Goal: Task Accomplishment & Management: Complete application form

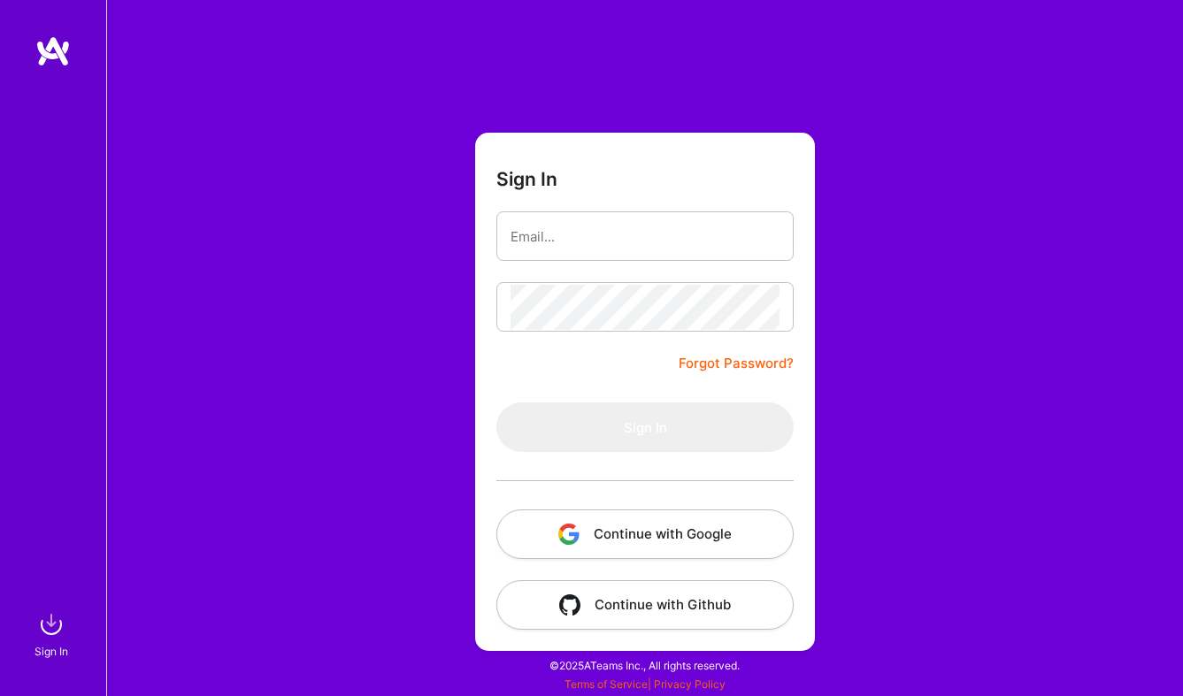
click at [678, 529] on button "Continue with Google" at bounding box center [644, 535] width 297 height 50
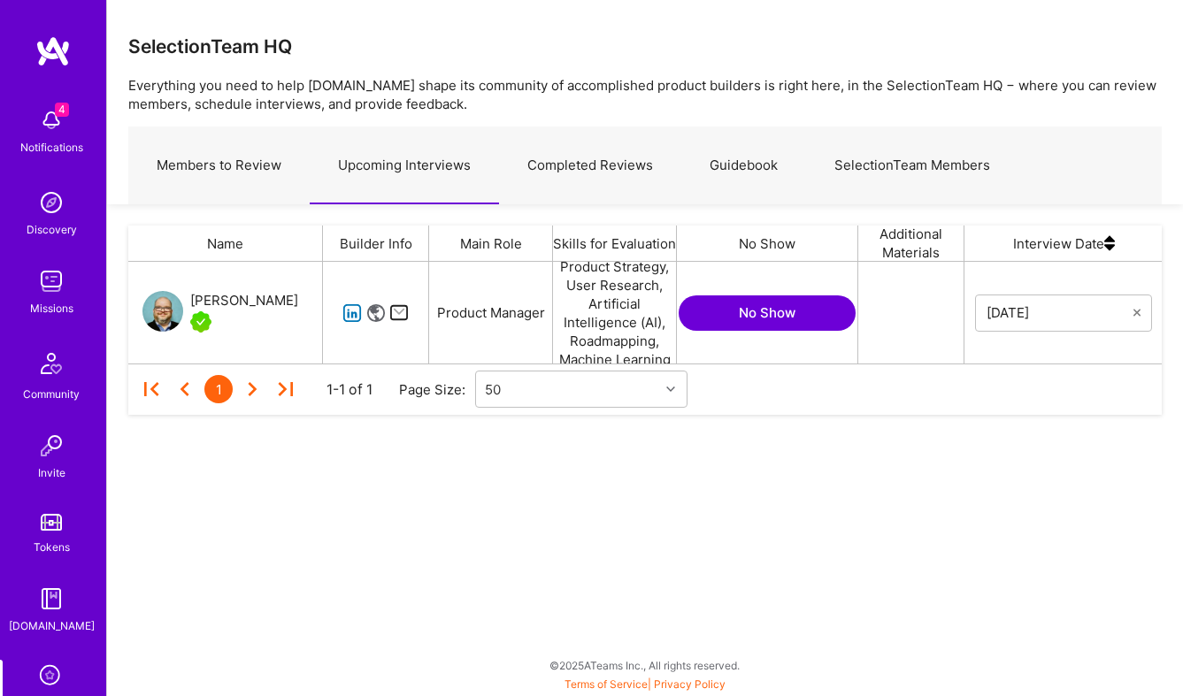
scroll to position [111, 0]
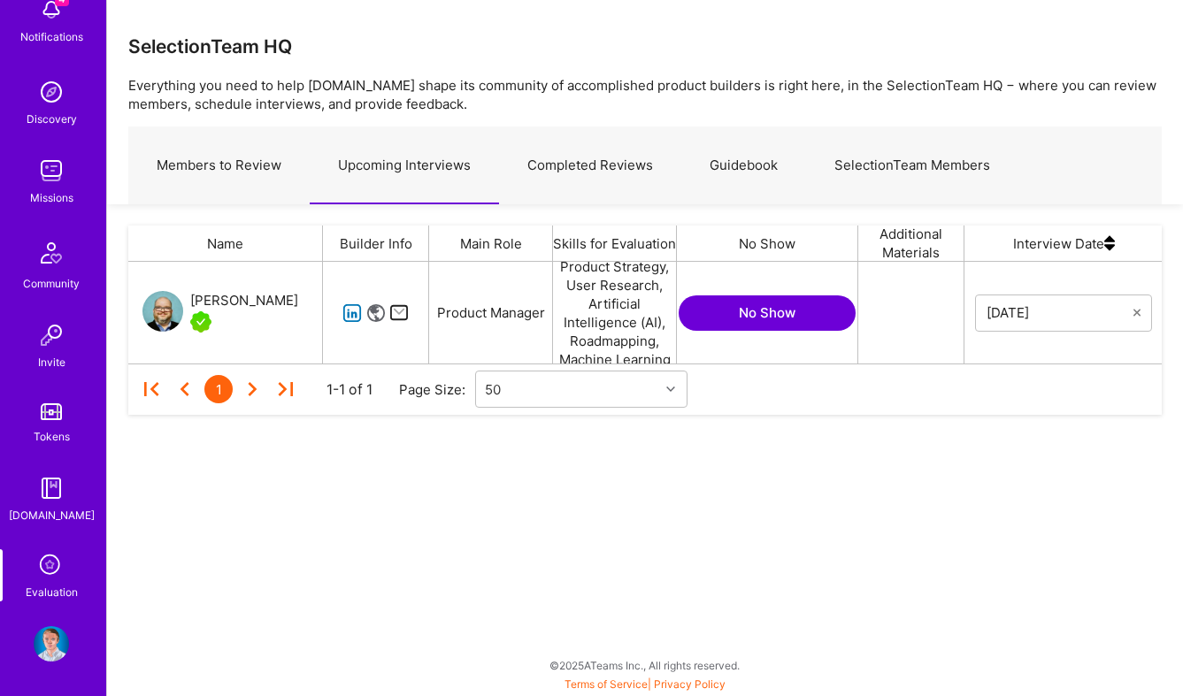
click at [50, 640] on img at bounding box center [51, 643] width 35 height 35
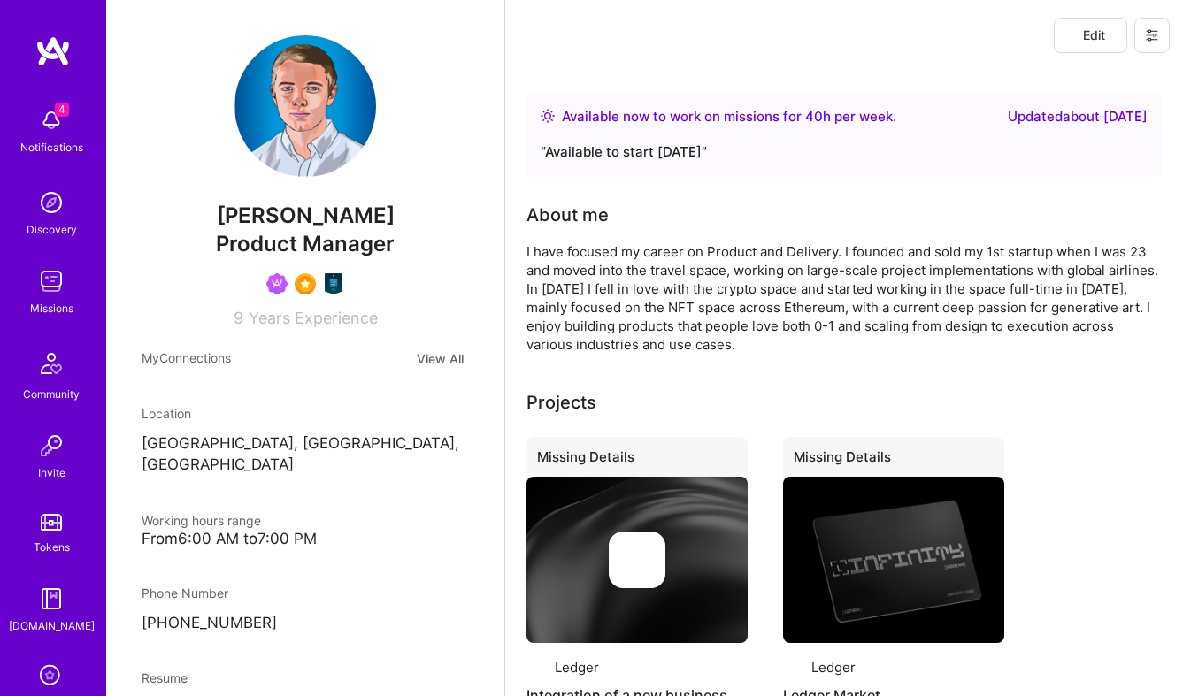
click at [60, 123] on img at bounding box center [51, 120] width 35 height 35
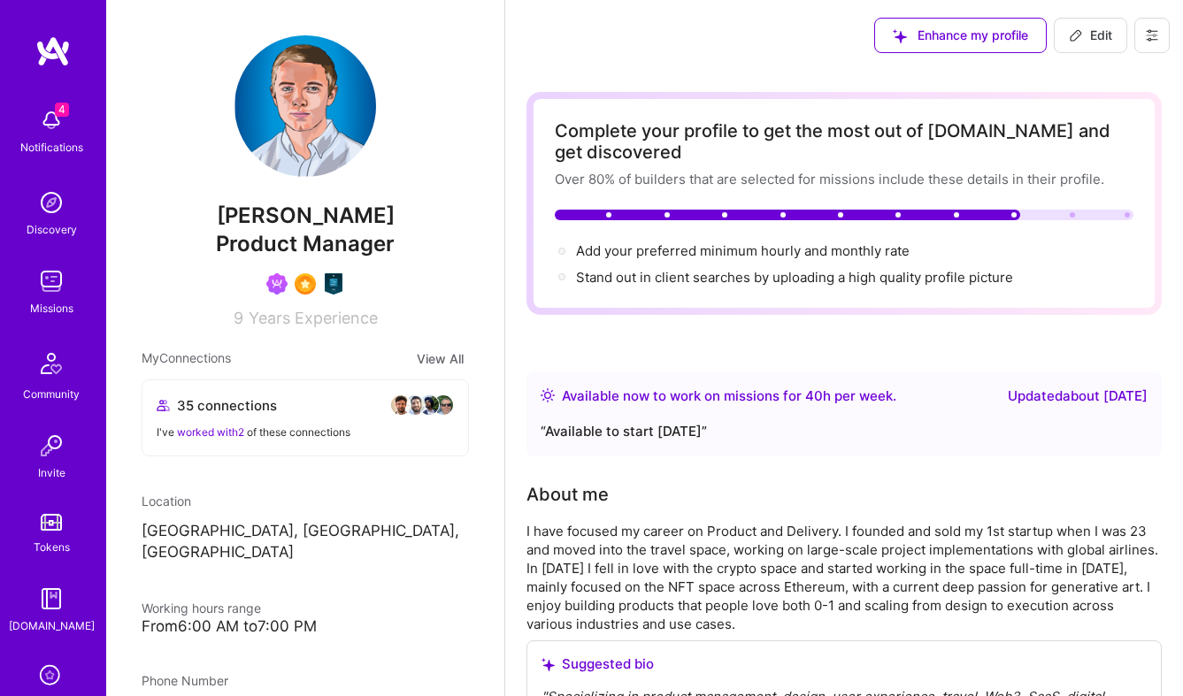
click at [1144, 46] on button at bounding box center [1151, 35] width 35 height 35
click at [1098, 80] on button "Settings" at bounding box center [1103, 75] width 133 height 45
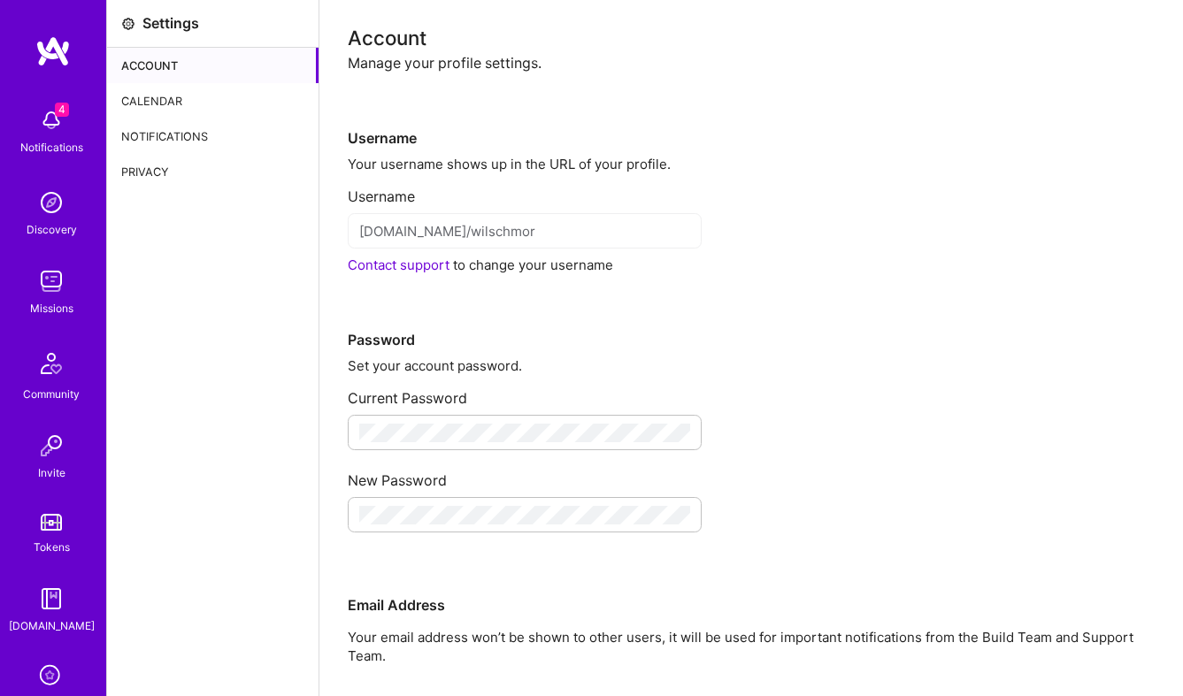
click at [157, 104] on div "Calendar" at bounding box center [212, 100] width 211 height 35
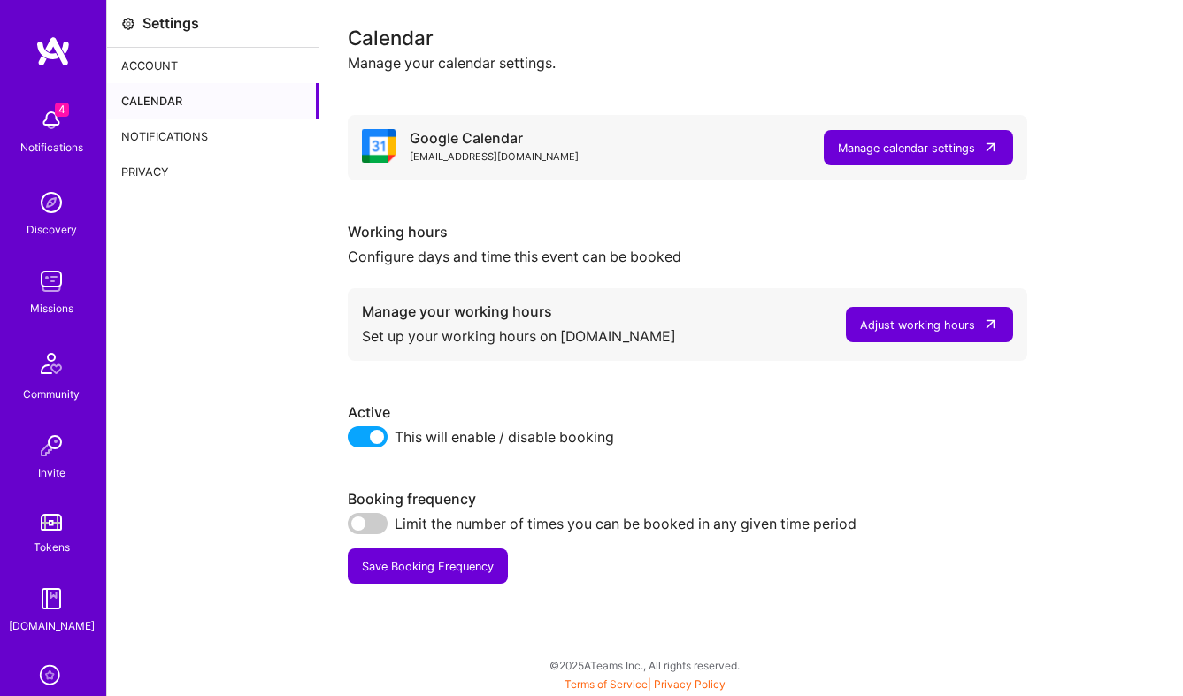
click at [975, 317] on div "Adjust working hours" at bounding box center [929, 325] width 139 height 19
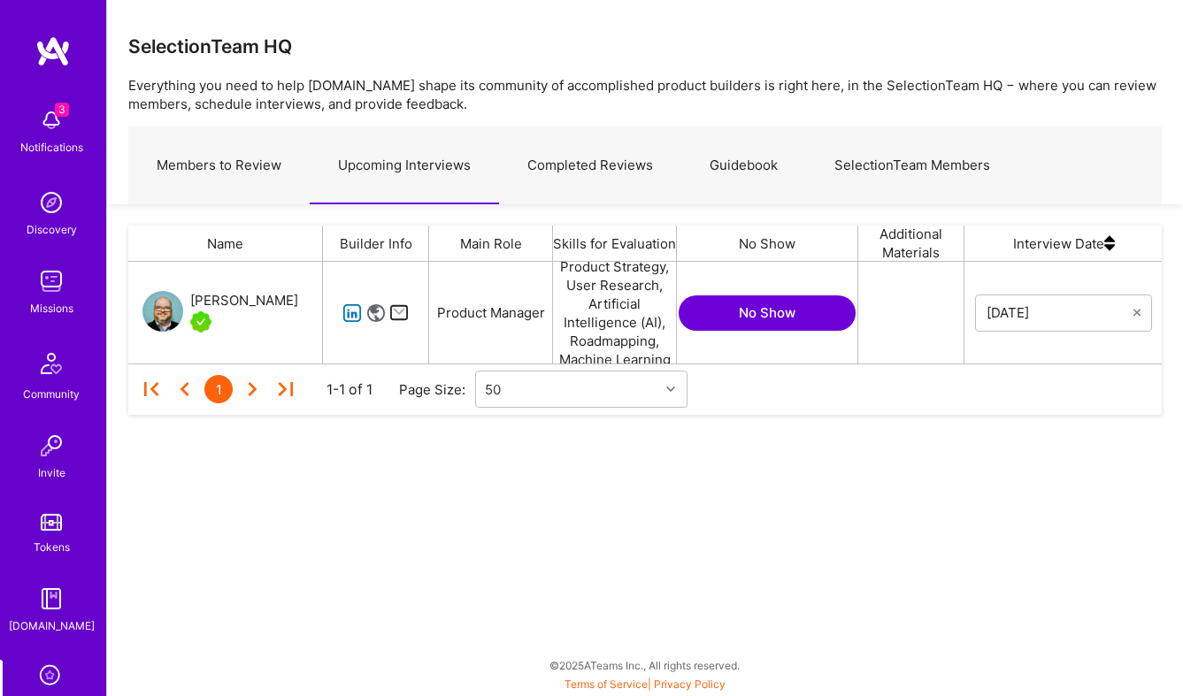
scroll to position [102, 1033]
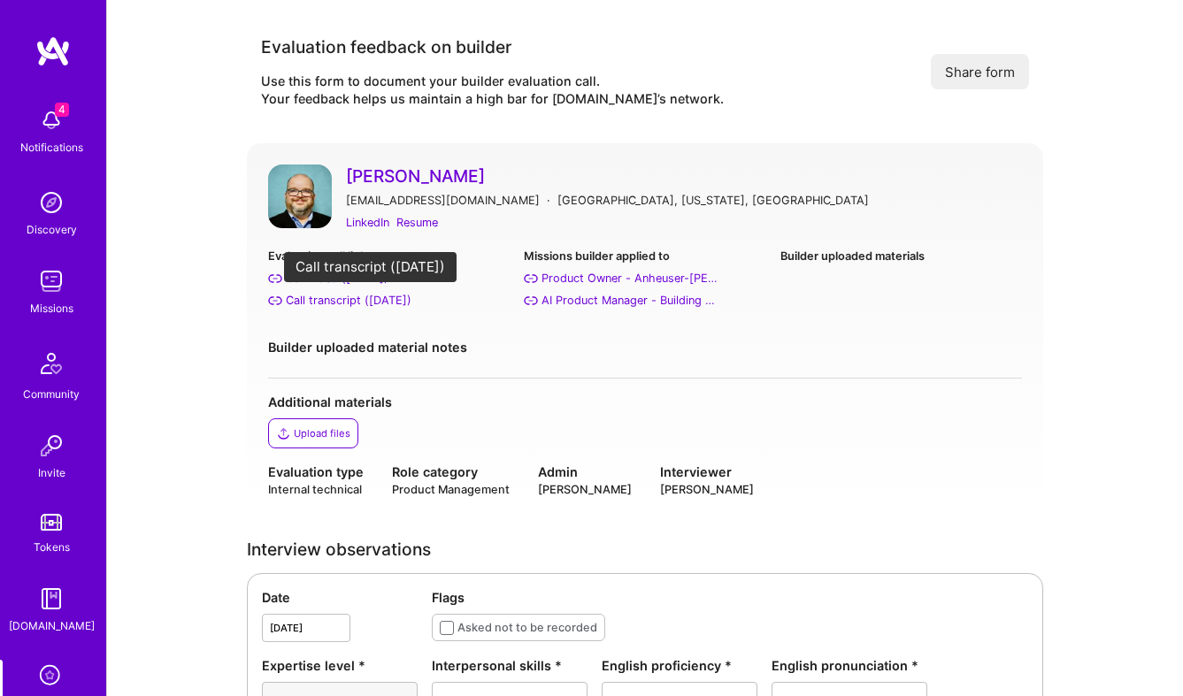
click at [348, 295] on div "Call transcript (Sep 18, 2025)" at bounding box center [349, 300] width 126 height 19
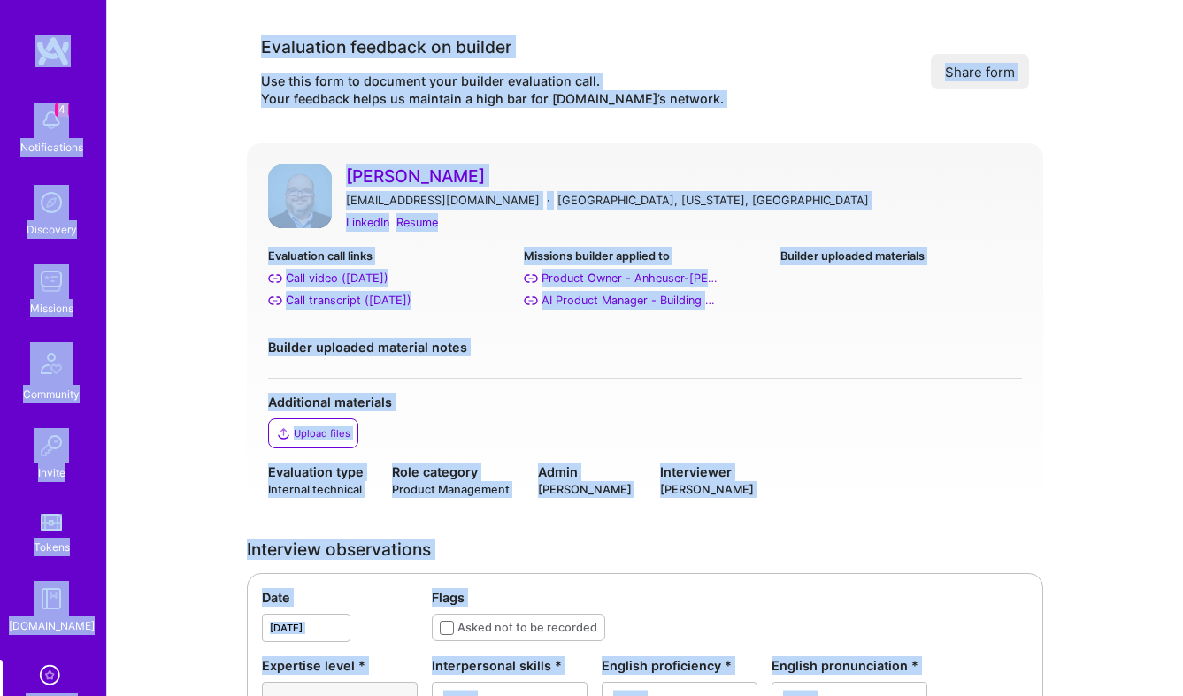
copy body "4 Notifications Discovery Missions Community Invite Tokens A.Guide Evaluation P…"
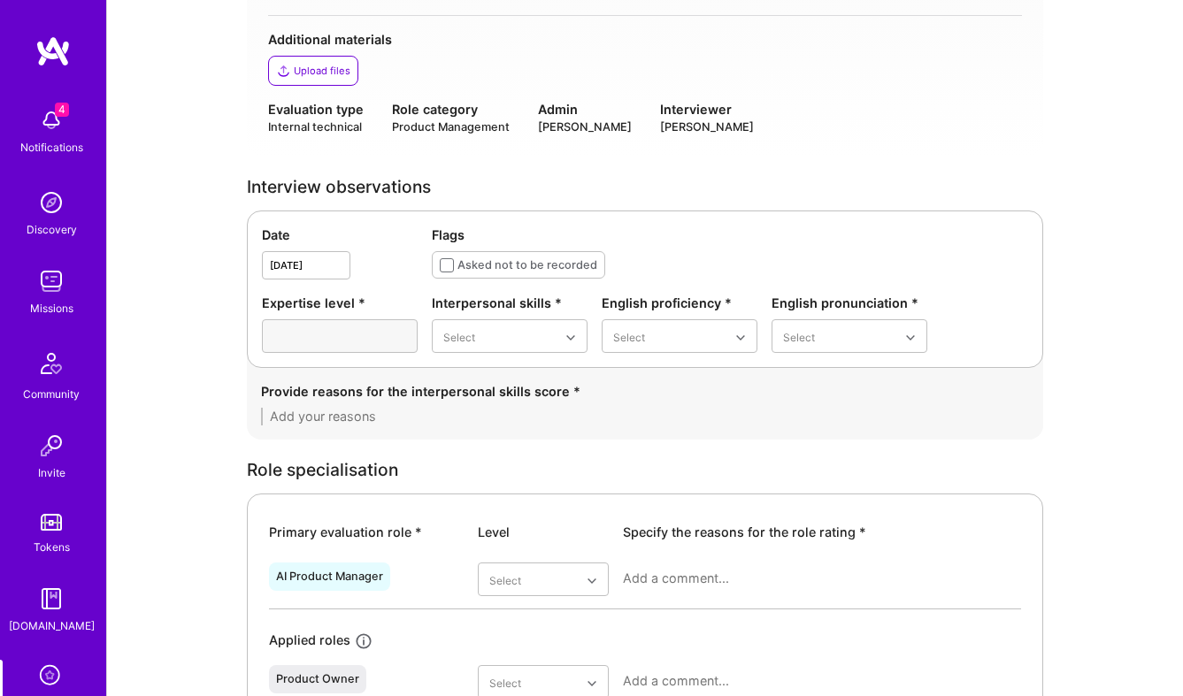
scroll to position [365, 0]
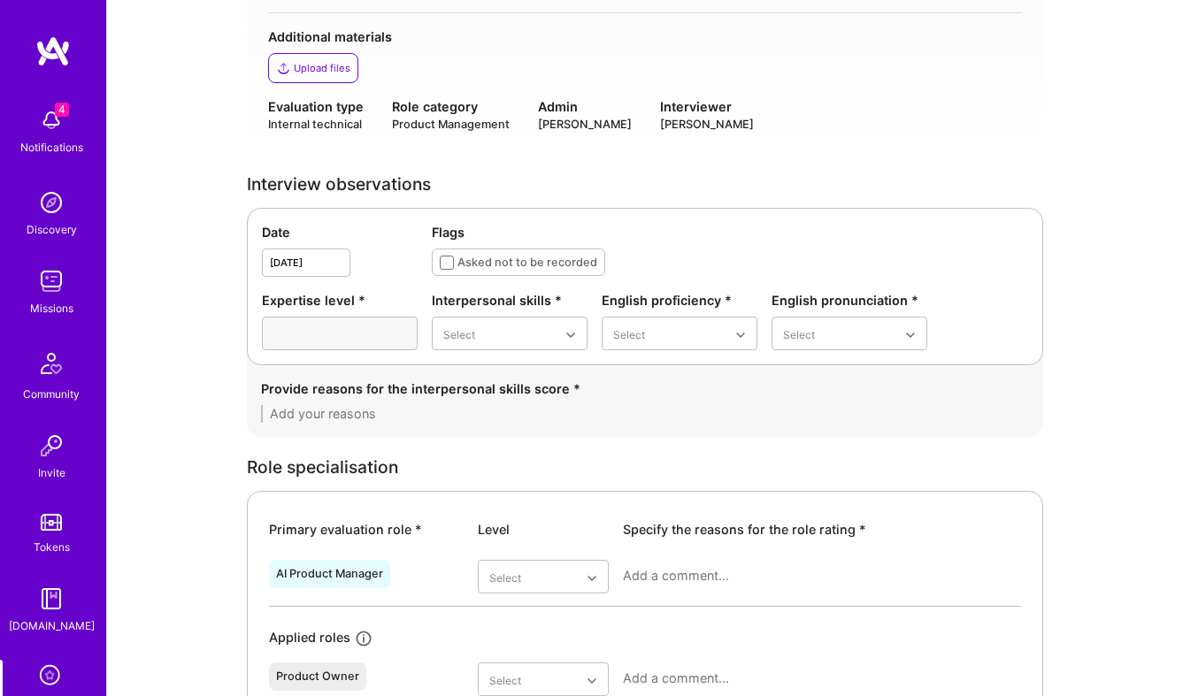
click at [364, 328] on div at bounding box center [340, 334] width 156 height 34
click at [507, 512] on div "Excellent" at bounding box center [510, 508] width 156 height 33
click at [664, 471] on div "Native or functionally native" at bounding box center [680, 484] width 156 height 51
click at [830, 471] on div "Excellent" at bounding box center [849, 475] width 156 height 33
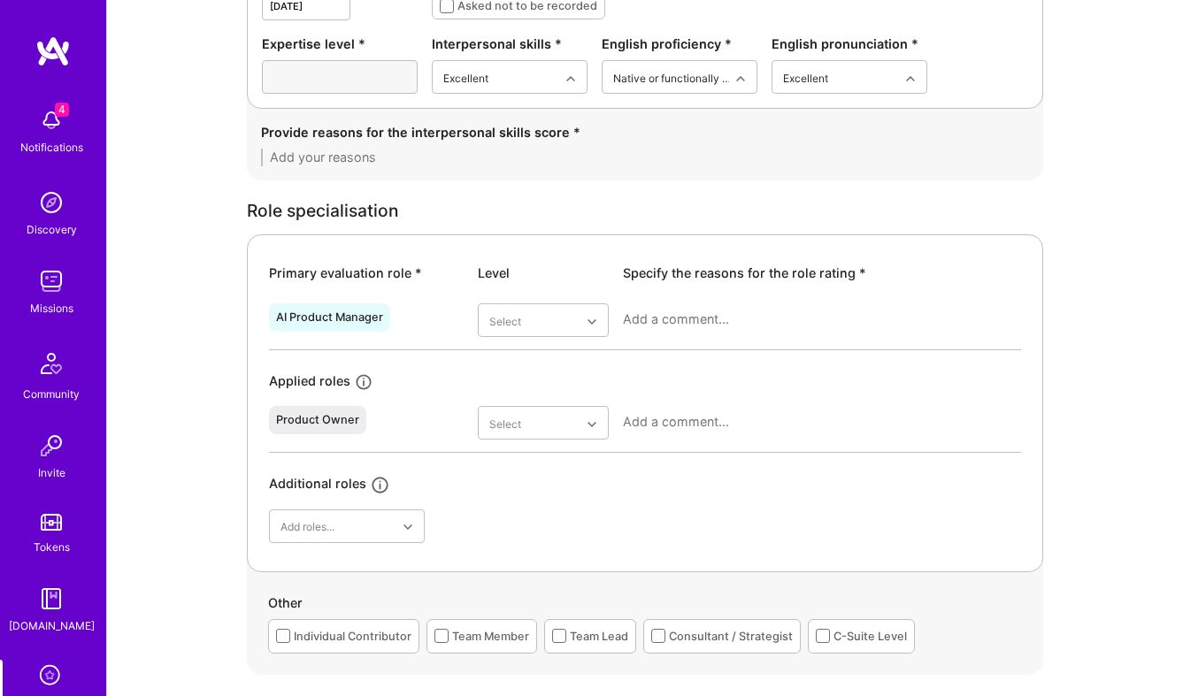
scroll to position [632, 0]
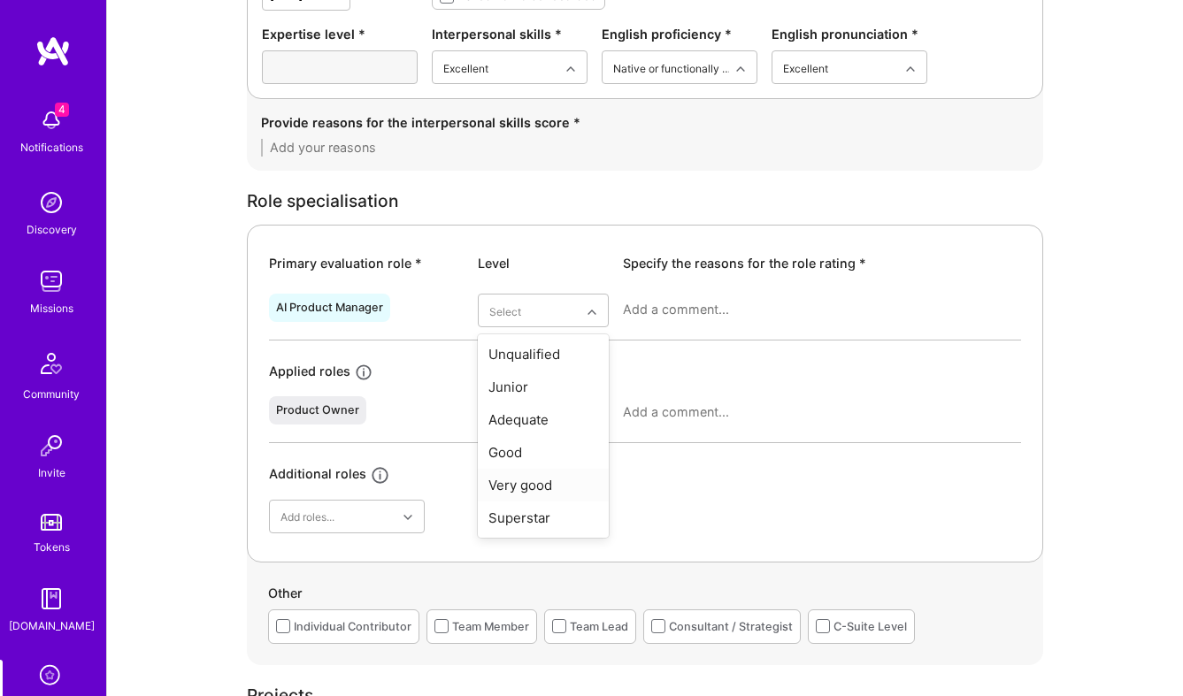
click at [544, 486] on div "Very good" at bounding box center [543, 485] width 131 height 33
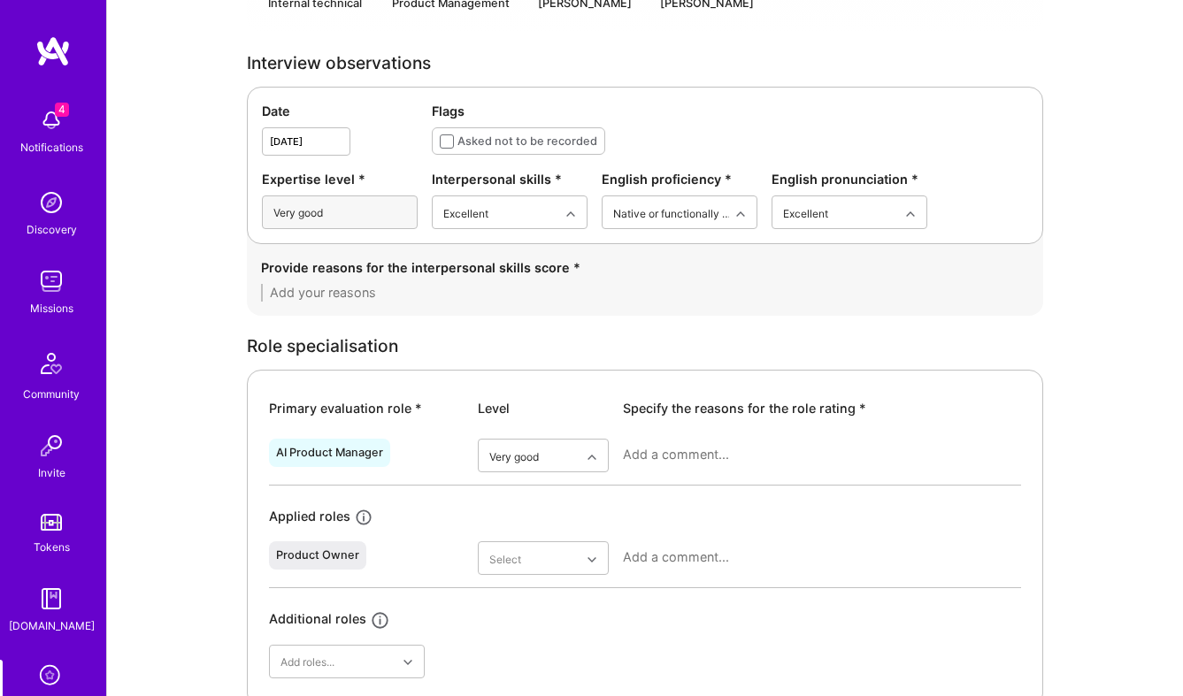
scroll to position [475, 0]
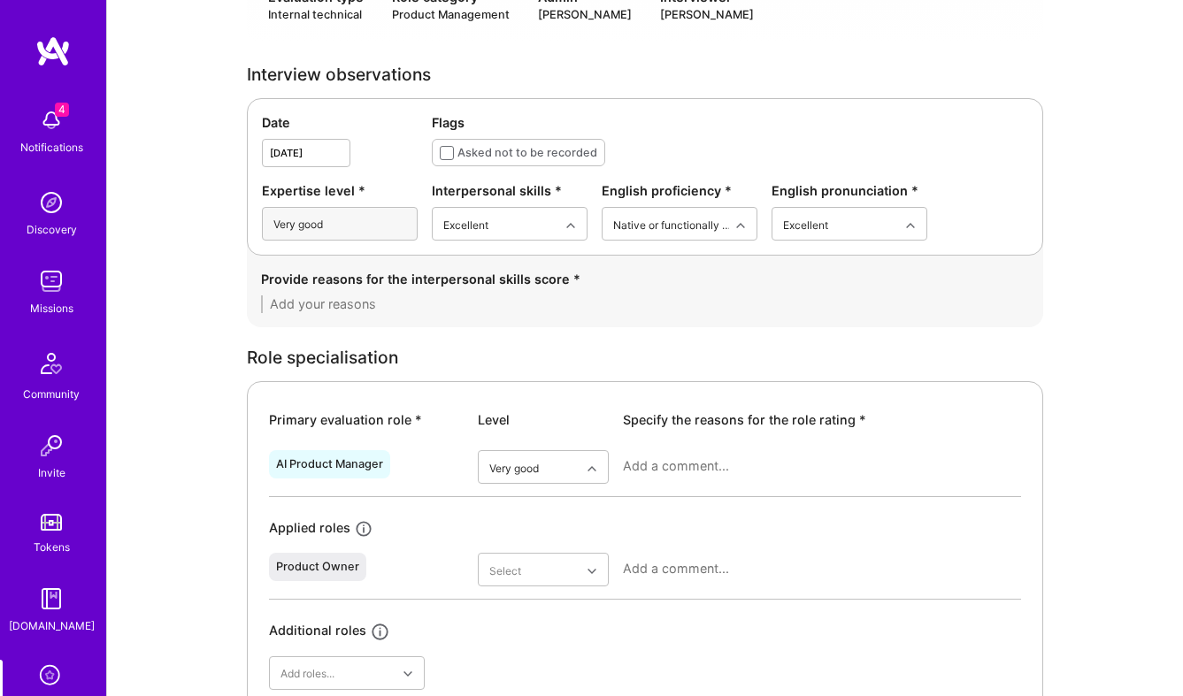
click at [481, 297] on textarea at bounding box center [645, 304] width 768 height 18
paste textarea "Jeff demonstrated strong storytelling and communication throughout the call, ba…"
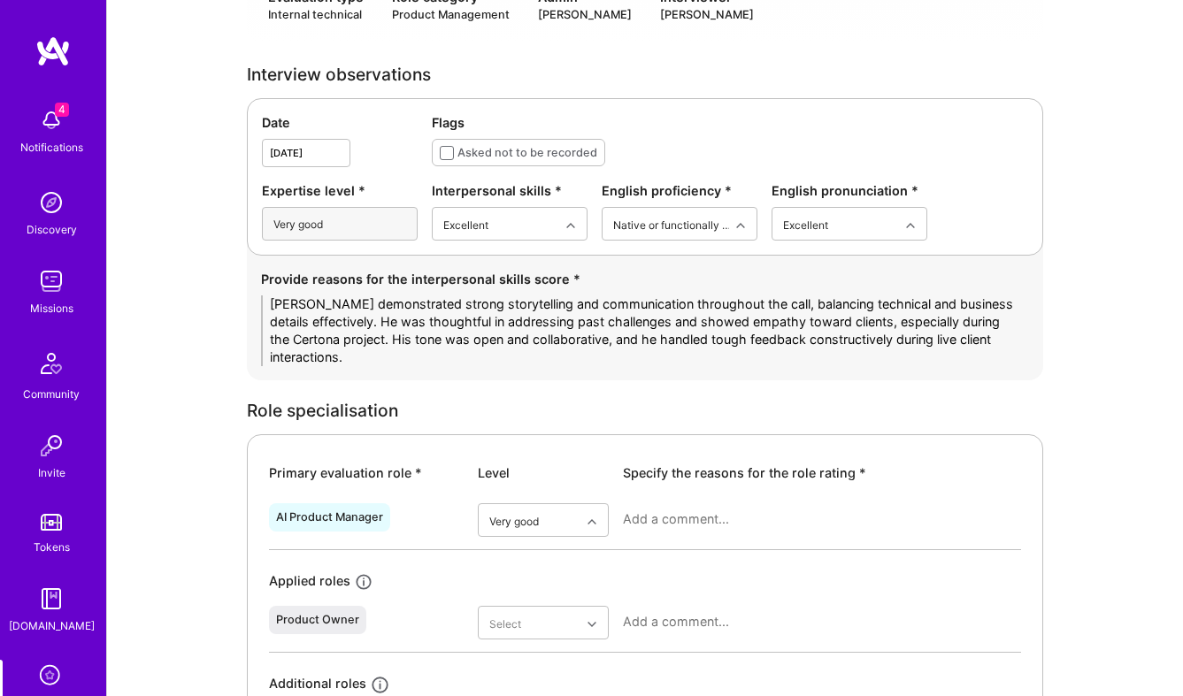
scroll to position [0, 0]
type textarea "Jeff demonstrated strong storytelling and communication throughout the call, ba…"
click at [708, 518] on textarea at bounding box center [822, 519] width 398 height 18
paste textarea "Jeff has deep experience shipping complex products in regulated and data-heavy …"
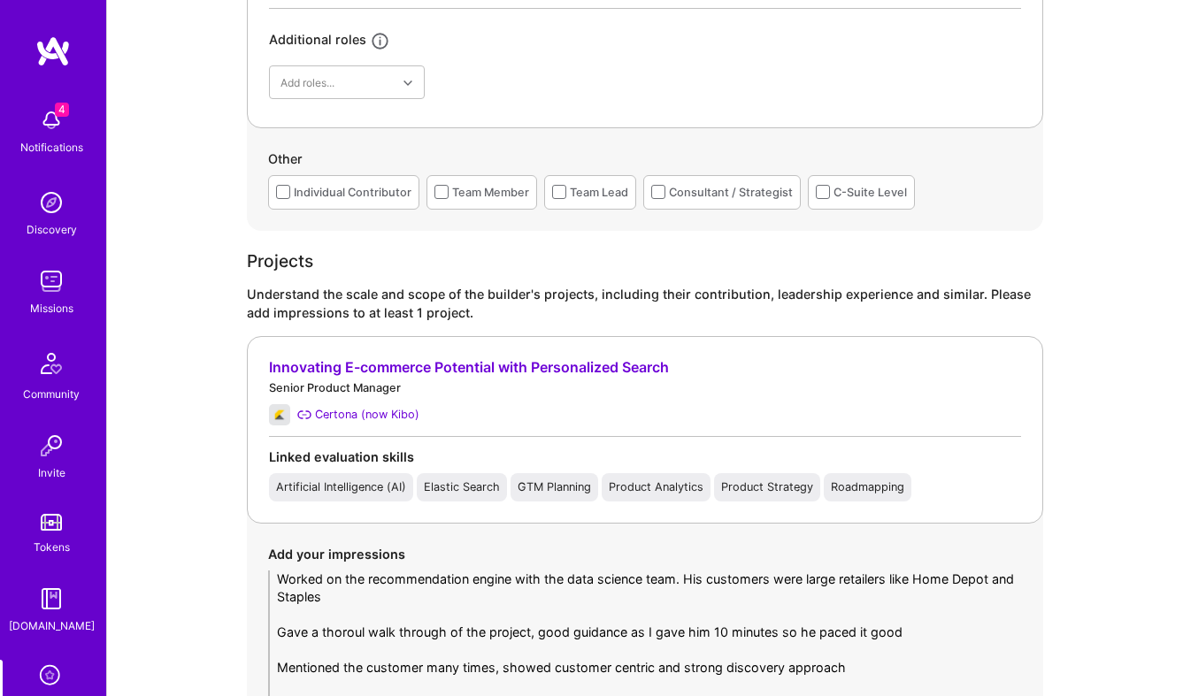
scroll to position [1246, 0]
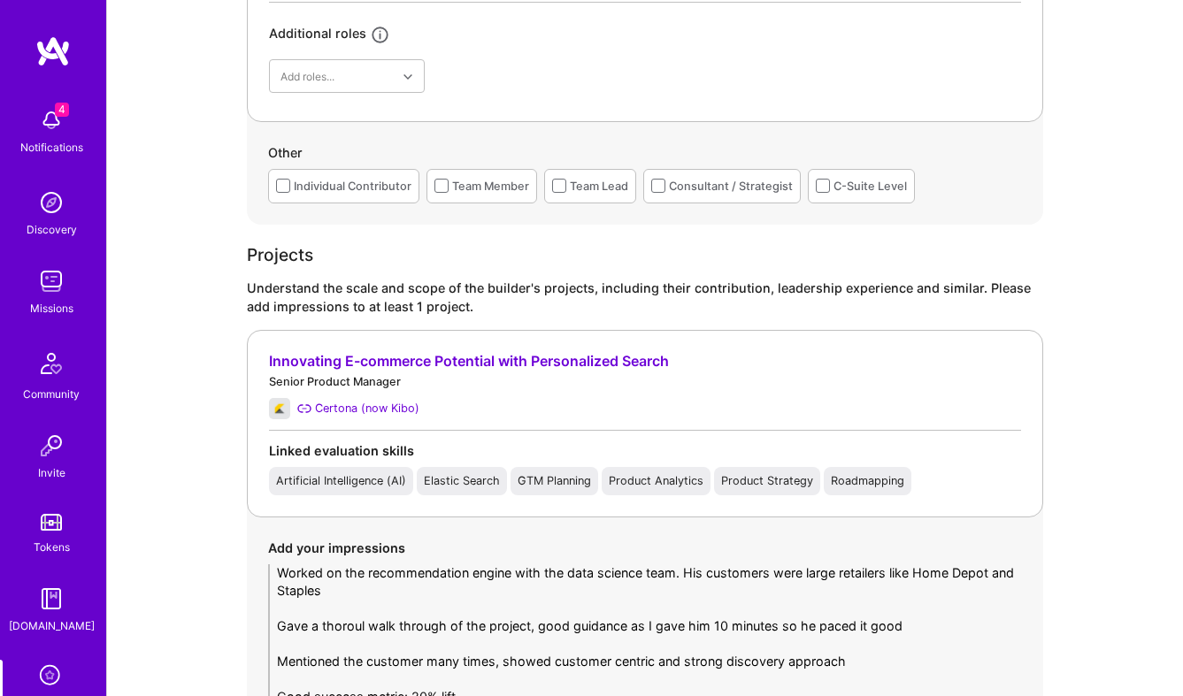
type textarea "Jeff has deep experience shipping complex products in regulated and data-heavy …"
click at [366, 178] on div "Individual Contributor" at bounding box center [353, 186] width 118 height 19
click at [711, 178] on div "Consultant / Strategist" at bounding box center [731, 186] width 124 height 19
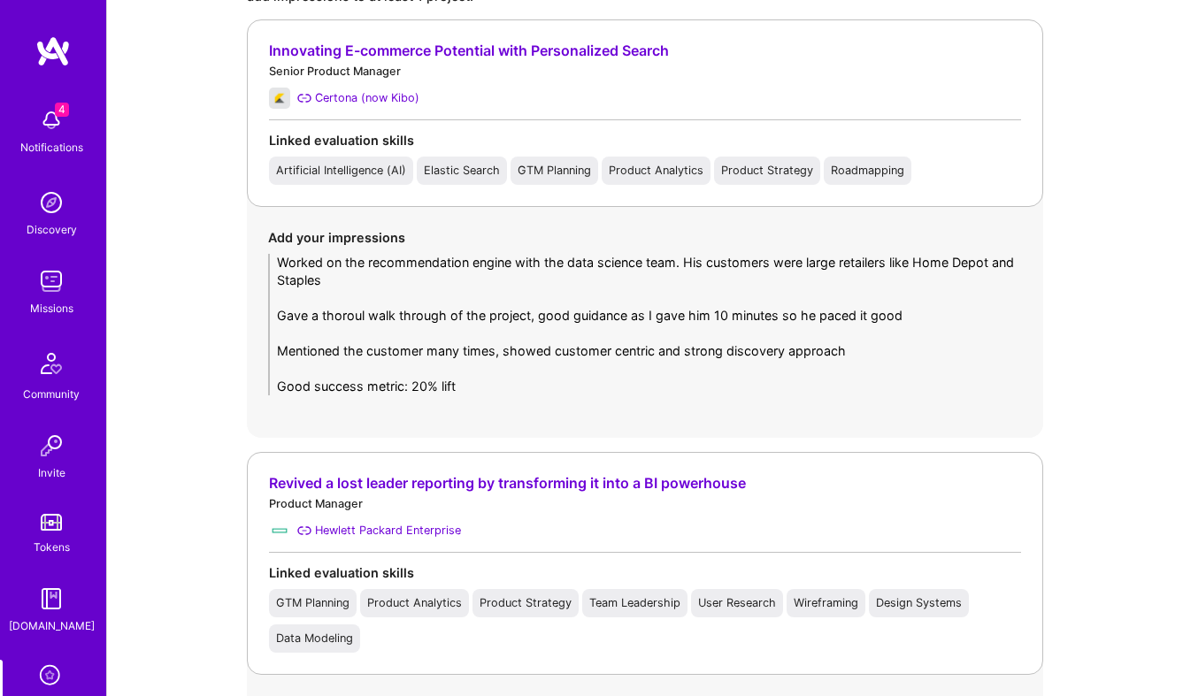
scroll to position [1570, 0]
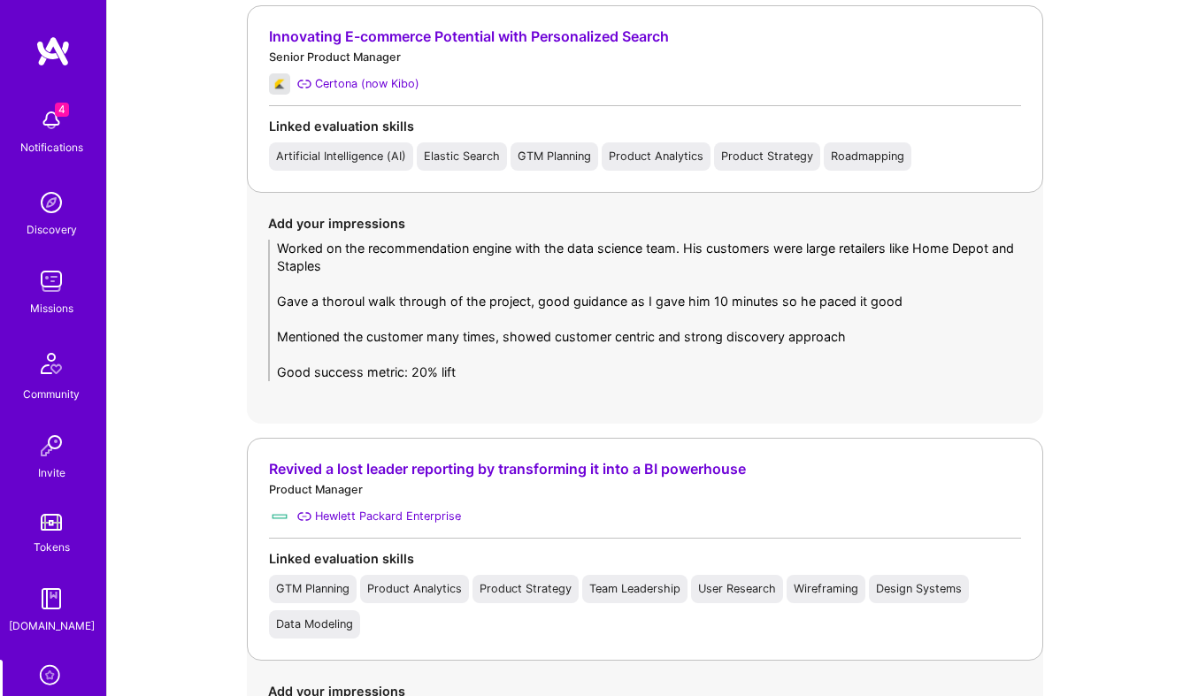
click at [537, 334] on textarea "Worked on the recommendation engine with the data science team. His customers w…" at bounding box center [645, 311] width 754 height 142
paste textarea "Led the development of a personalized search product integrated with Elasticsea…"
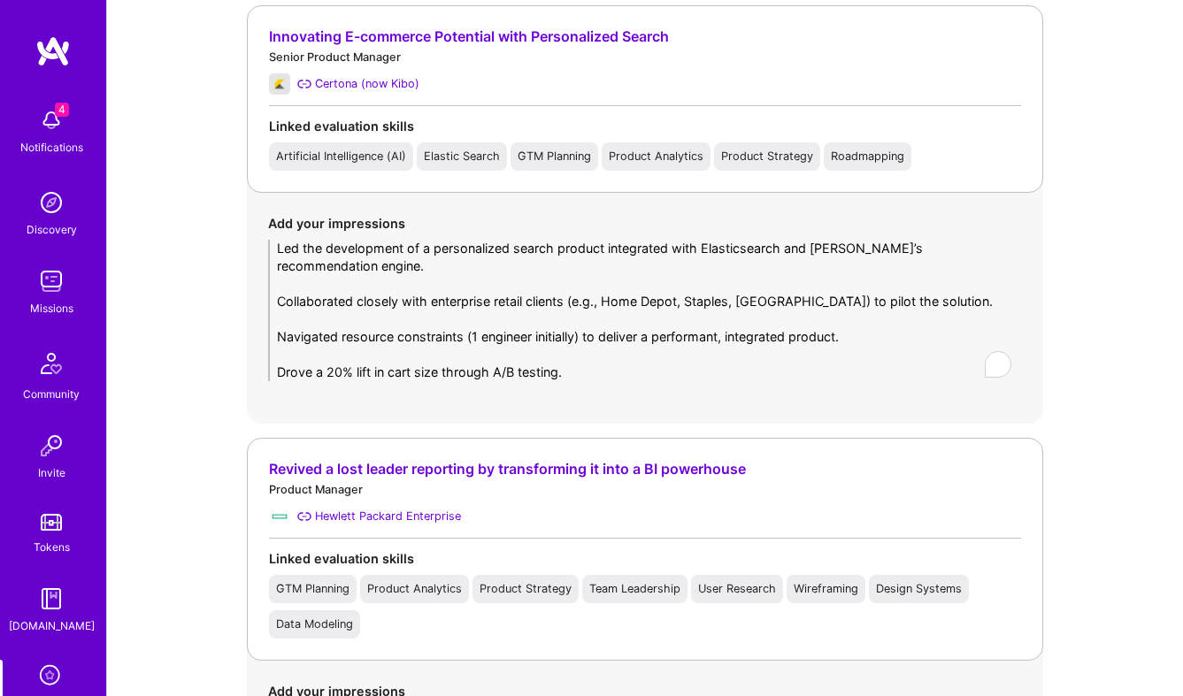
scroll to position [0, 0]
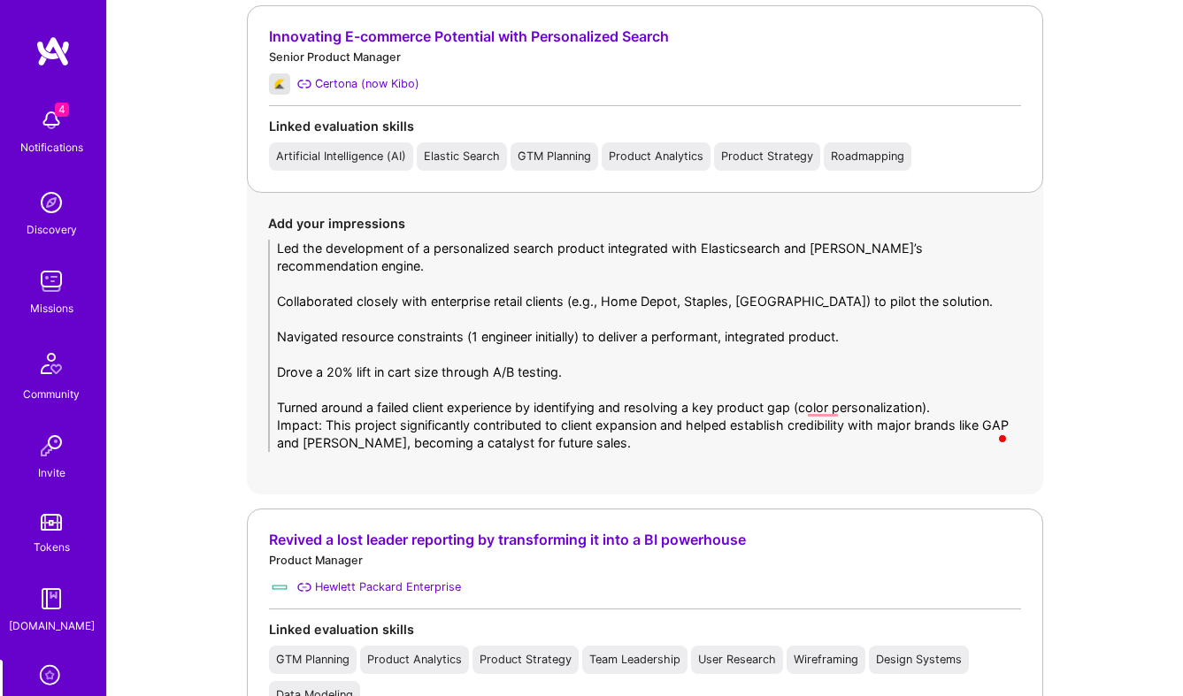
type textarea "Led the development of a personalized search product integrated with Elasticsea…"
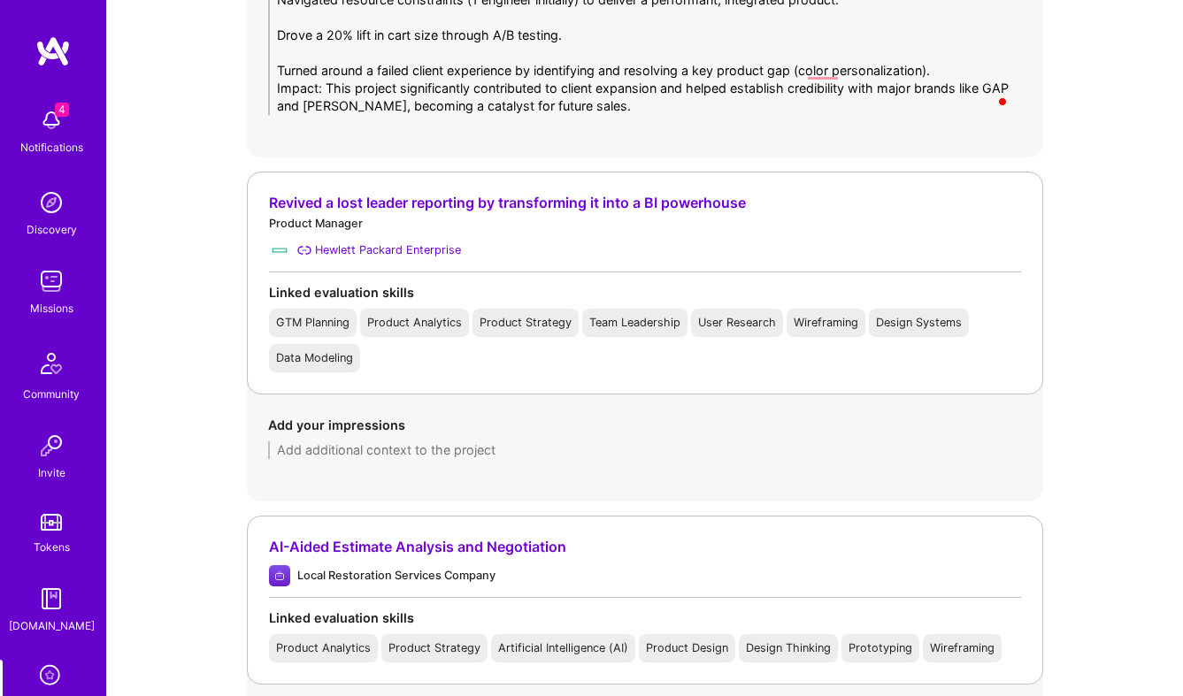
scroll to position [1912, 0]
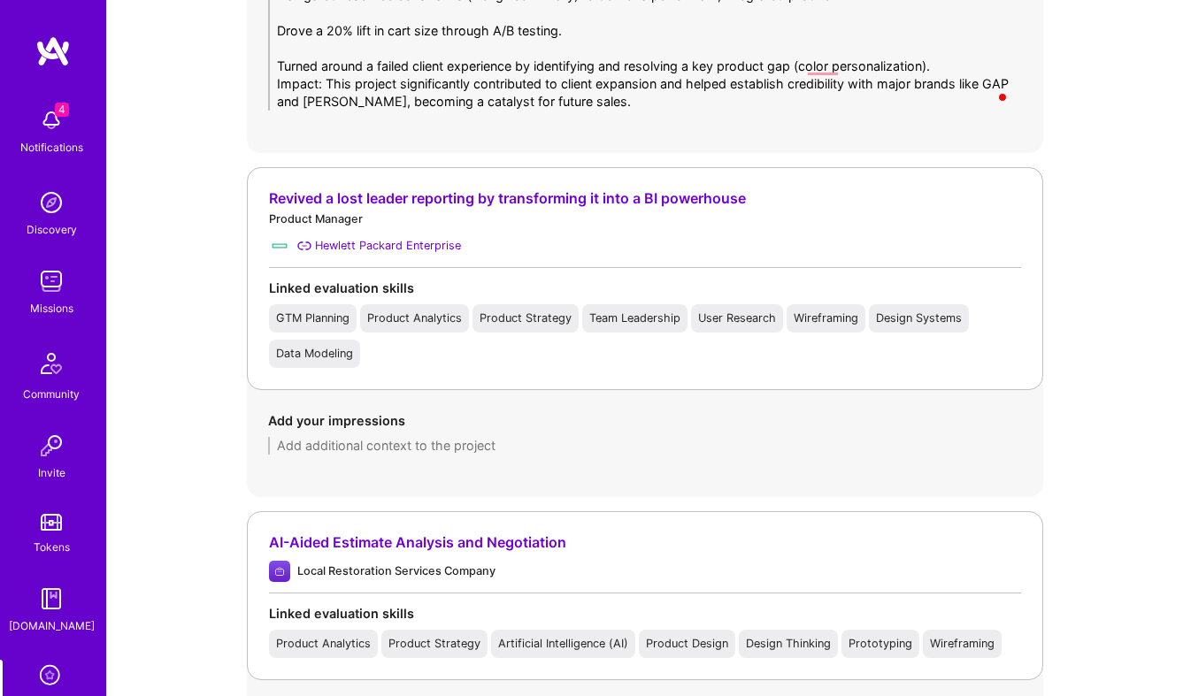
click at [410, 441] on textarea at bounding box center [645, 446] width 754 height 18
paste textarea "Inherited a low-performing BI product and repositioned it as a strategic asset.…"
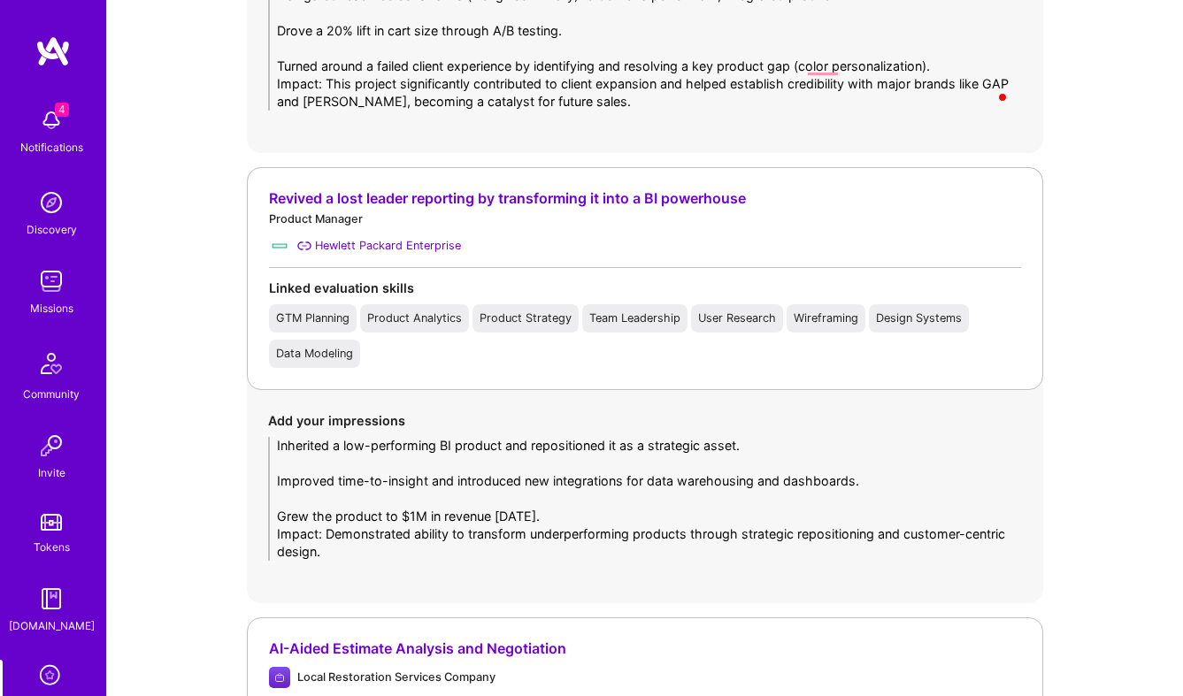
scroll to position [0, 0]
type textarea "Inherited a low-performing BI product and repositioned it as a strategic asset.…"
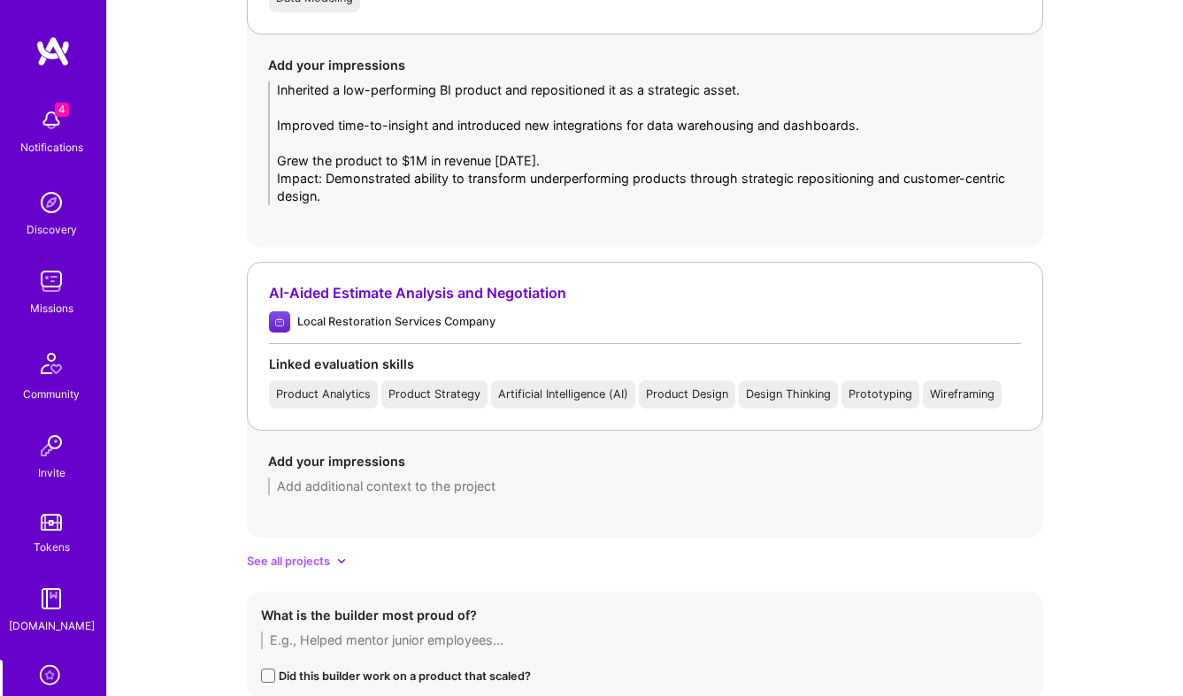
scroll to position [2273, 0]
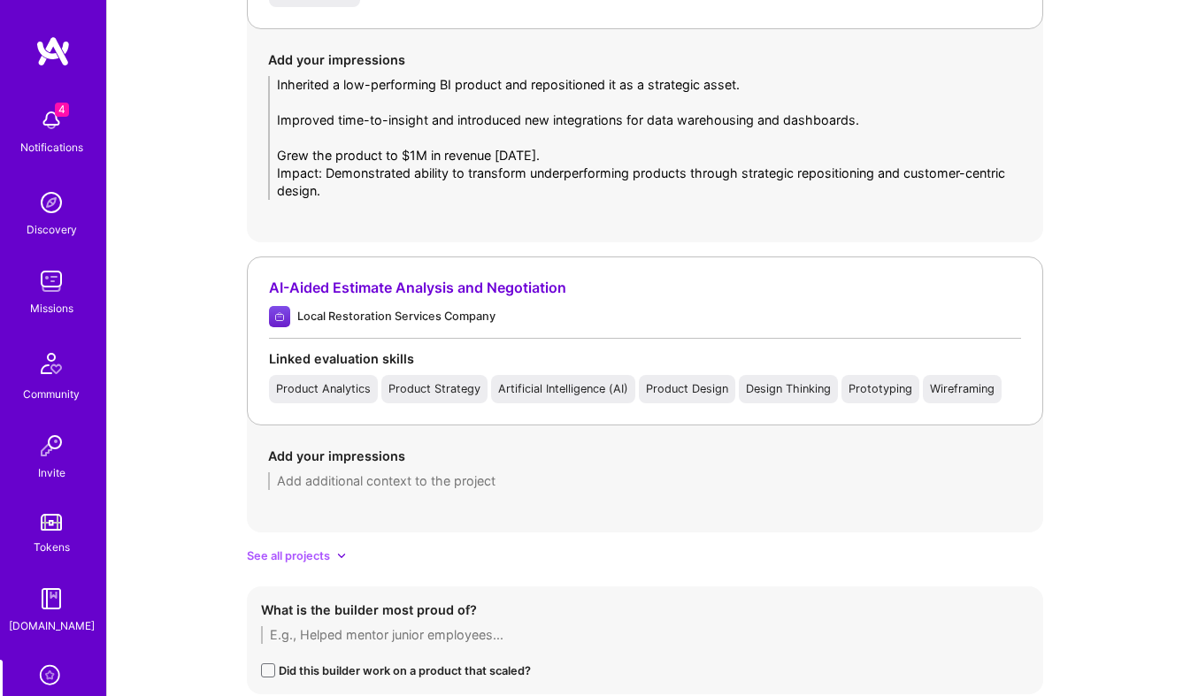
click at [401, 473] on textarea at bounding box center [645, 481] width 754 height 18
paste textarea "Designed an AI-driven negotiation support tool for SMB financial decision-makin…"
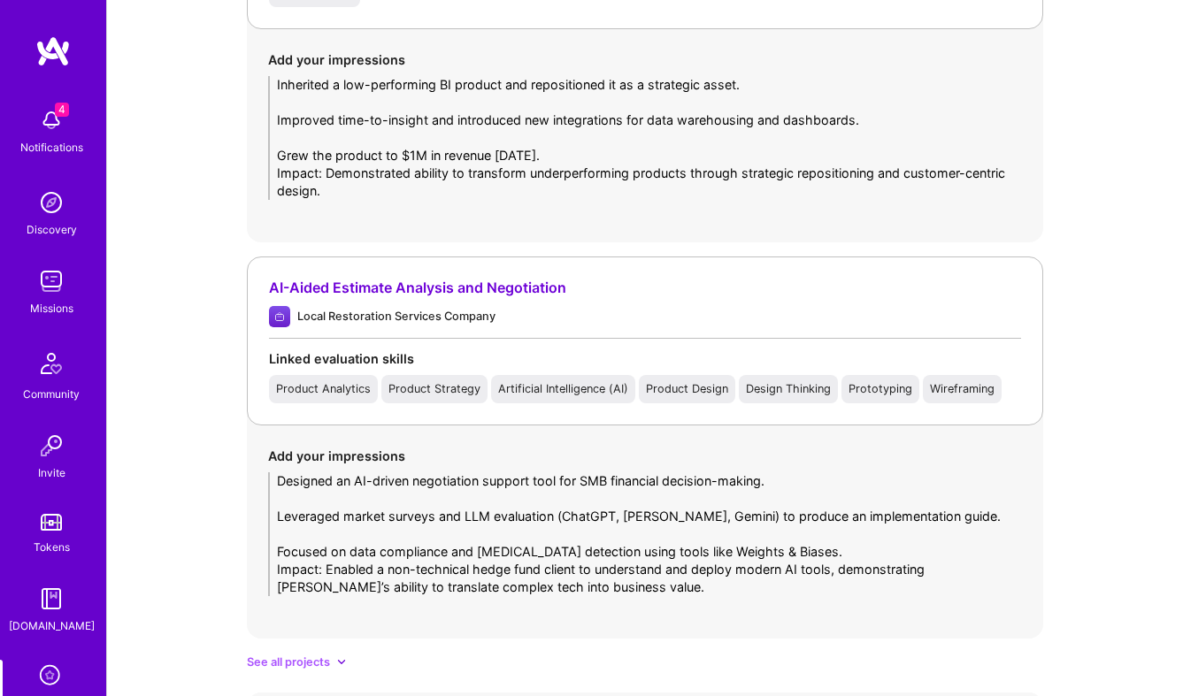
type textarea "Designed an AI-driven negotiation support tool for SMB financial decision-makin…"
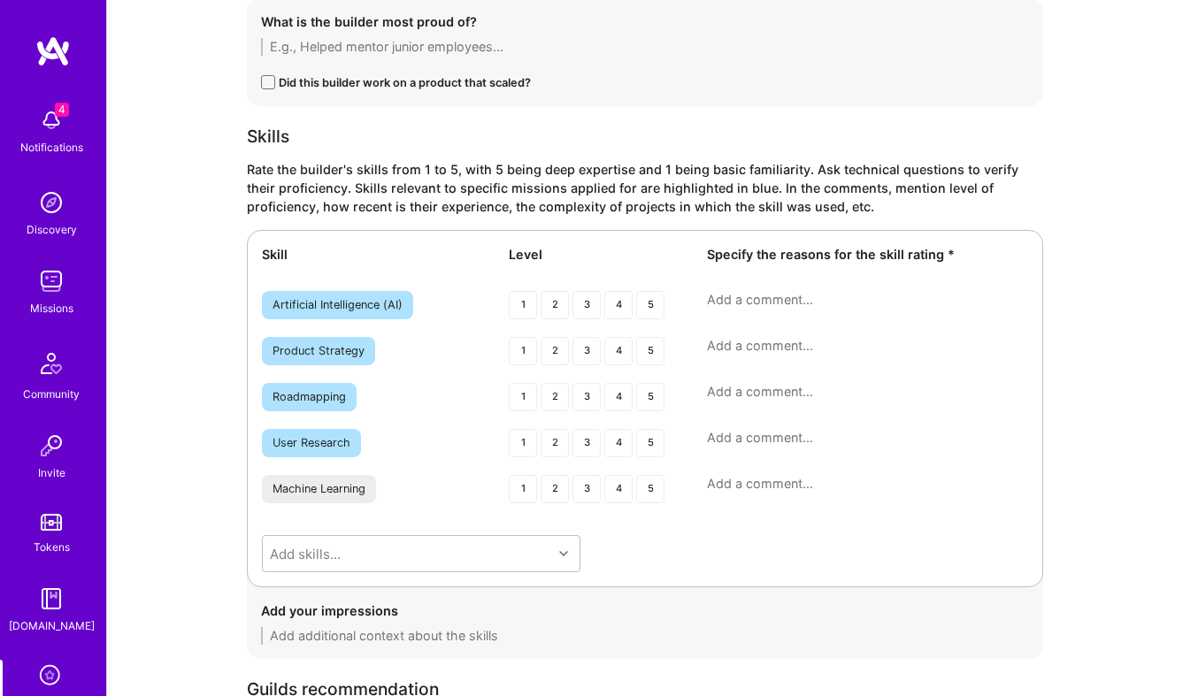
scroll to position [2978, 0]
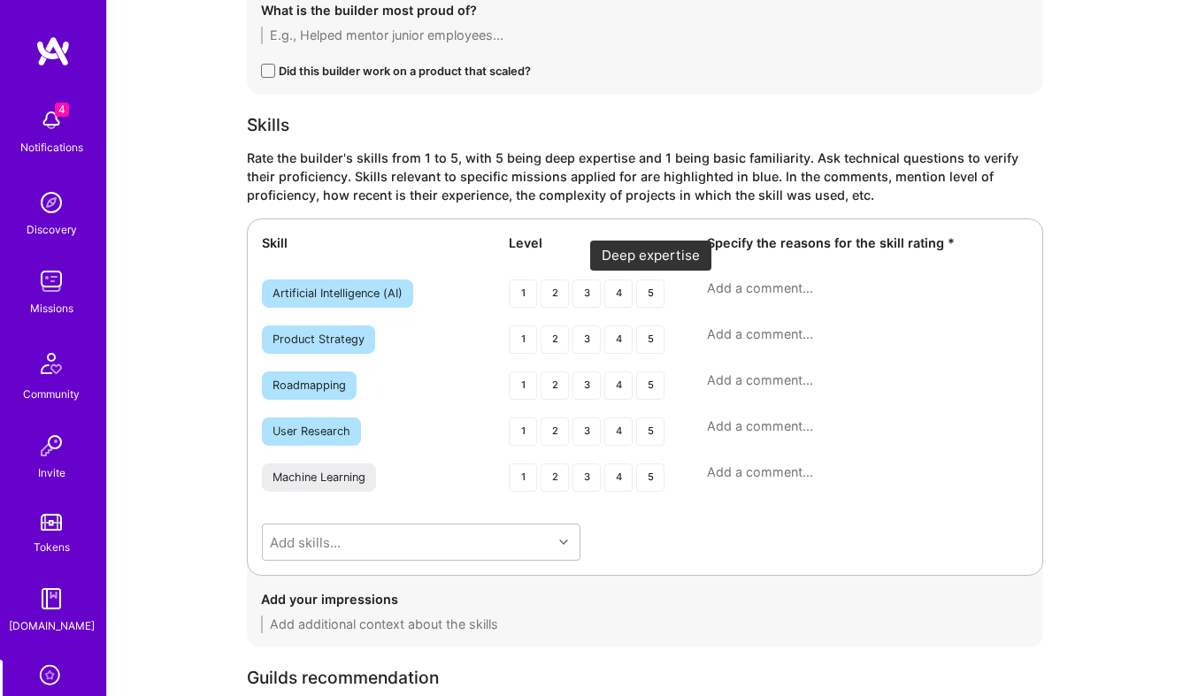
click at [646, 283] on div "5" at bounding box center [650, 294] width 28 height 28
click at [783, 291] on textarea at bounding box center [867, 289] width 321 height 18
paste textarea "Led multiple AI-focused initiatives including personalization, LLM-based resear…"
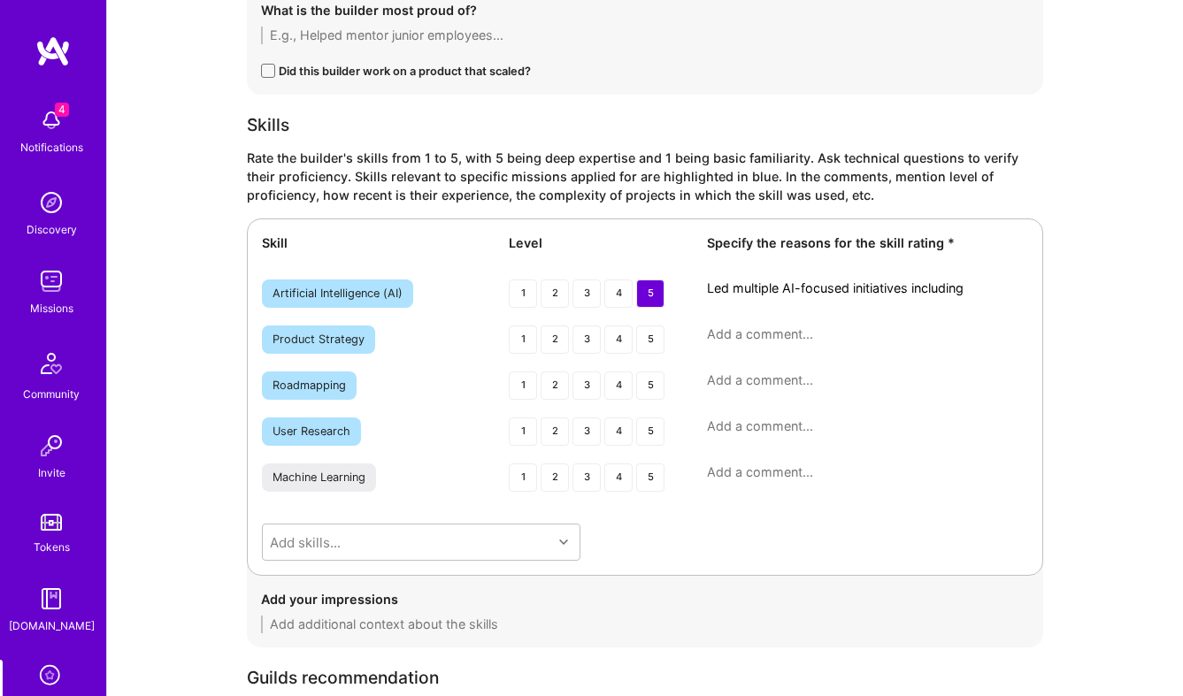
scroll to position [0, 0]
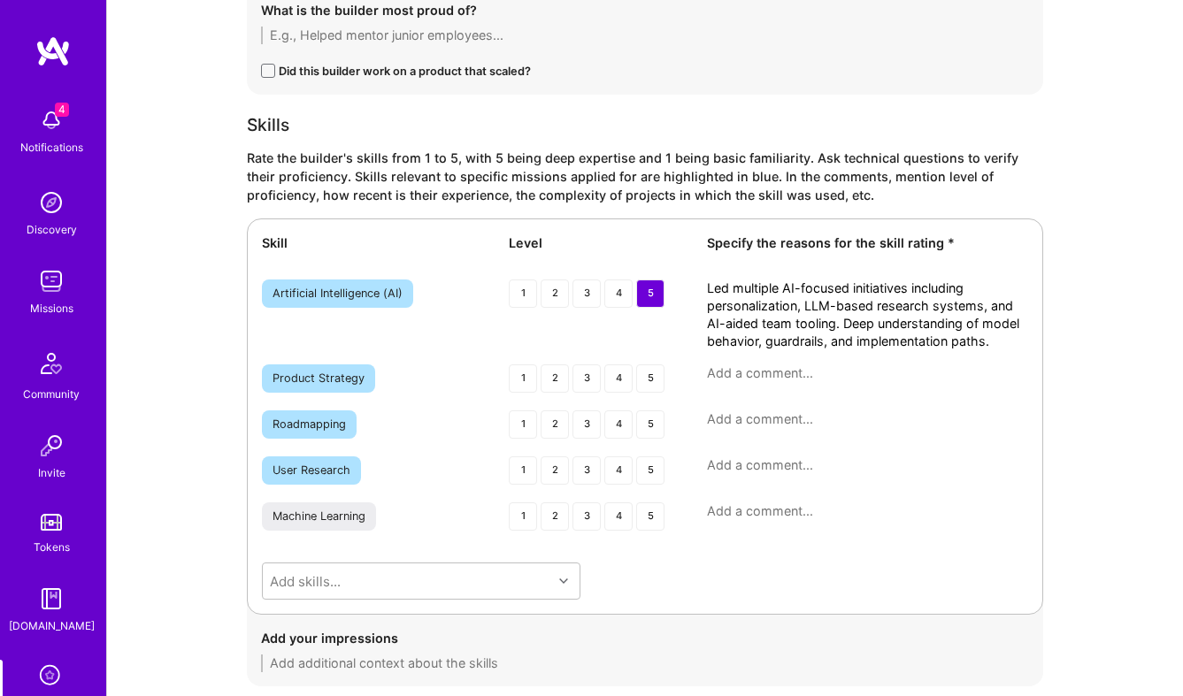
type textarea "Led multiple AI-focused initiatives including personalization, LLM-based resear…"
click at [647, 380] on div "5" at bounding box center [650, 378] width 28 height 28
click at [768, 377] on textarea at bounding box center [867, 373] width 321 height 18
paste textarea "Extensive experience developing and executing product strategies in regulated i…"
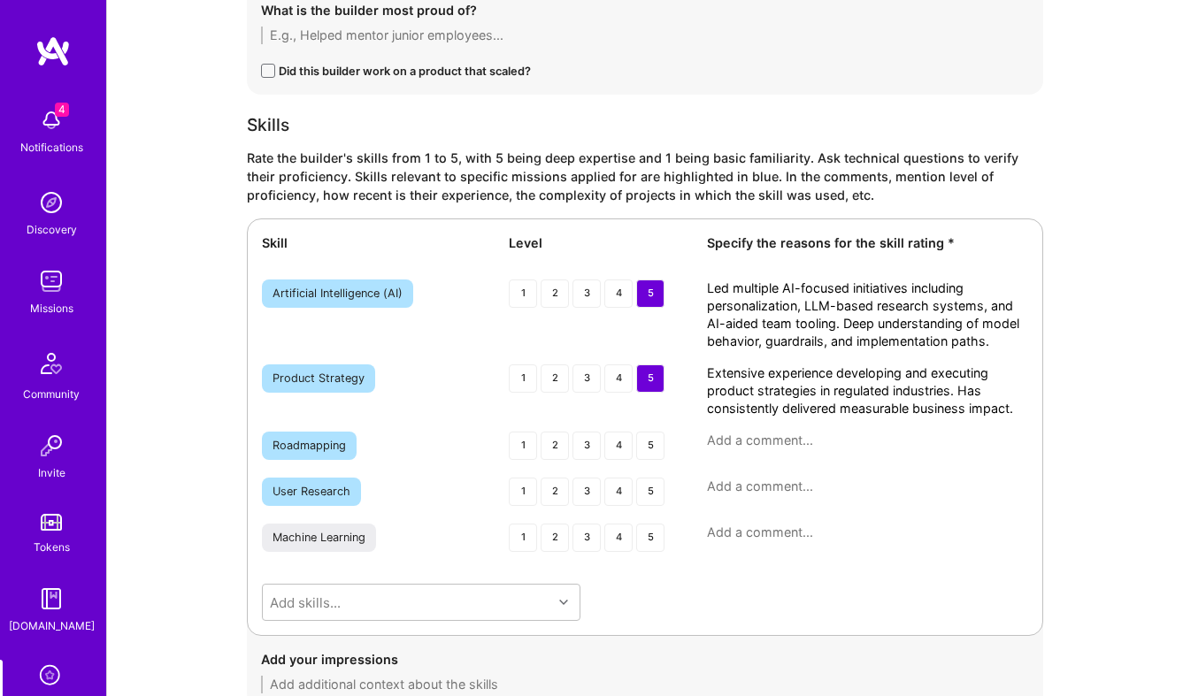
type textarea "Extensive experience developing and executing product strategies in regulated i…"
click at [617, 446] on div "4" at bounding box center [618, 446] width 28 height 28
click at [740, 444] on textarea at bounding box center [867, 441] width 321 height 18
paste textarea "Built strategic product roadmaps across both enterprise and startup environment…"
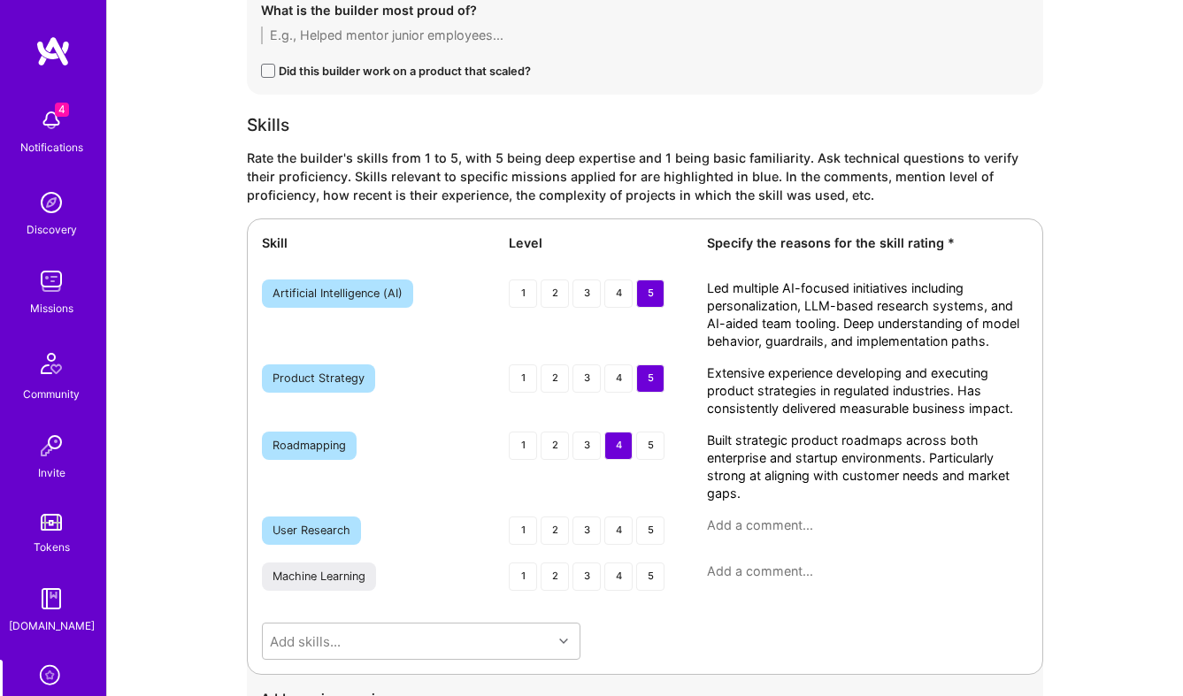
type textarea "Built strategic product roadmaps across both enterprise and startup environment…"
click at [622, 530] on div "4" at bounding box center [618, 531] width 28 height 28
click at [792, 530] on textarea at bounding box center [867, 526] width 321 height 18
paste textarea "Strong VOC advocate. Demonstrated skill in deriving insights from customer feed…"
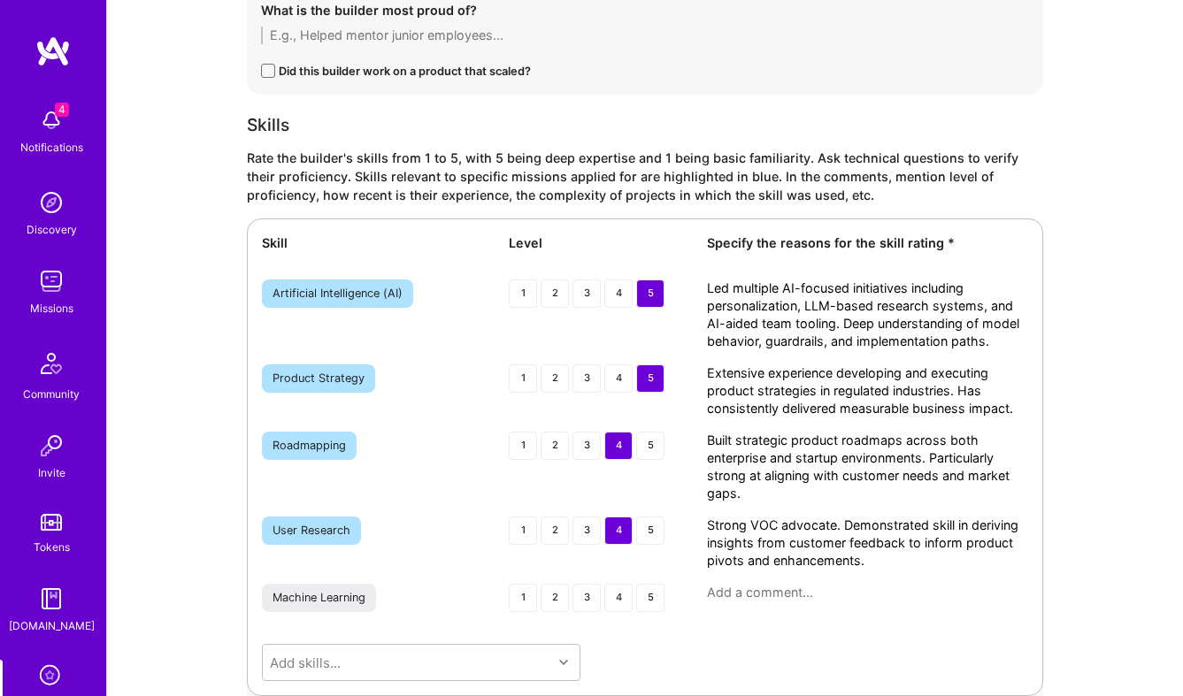
type textarea "Strong VOC advocate. Demonstrated skill in deriving insights from customer feed…"
click at [612, 586] on div "4" at bounding box center [618, 598] width 28 height 28
click at [786, 608] on div "Machine Learning 1 2 3 4 5" at bounding box center [645, 600] width 766 height 32
click at [786, 584] on textarea at bounding box center [867, 593] width 321 height 18
paste textarea "Experience with ML-powered recommendation systems and basic model tuning. While…"
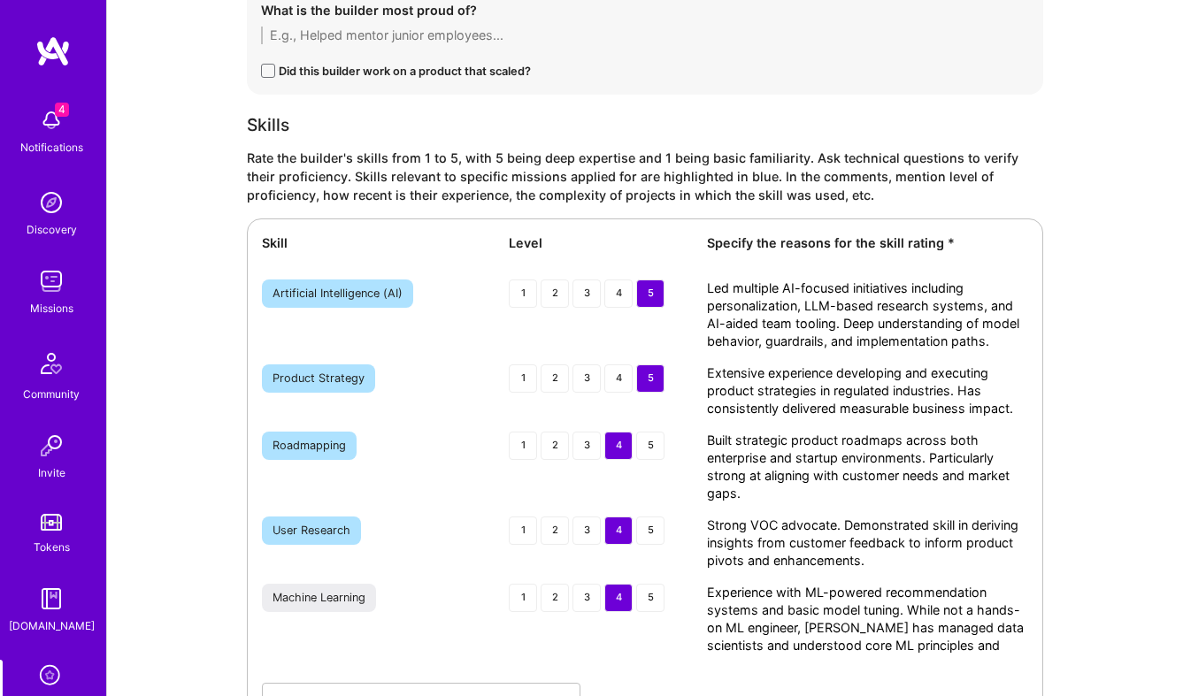
type textarea "Experience with ML-powered recommendation systems and basic model tuning. While…"
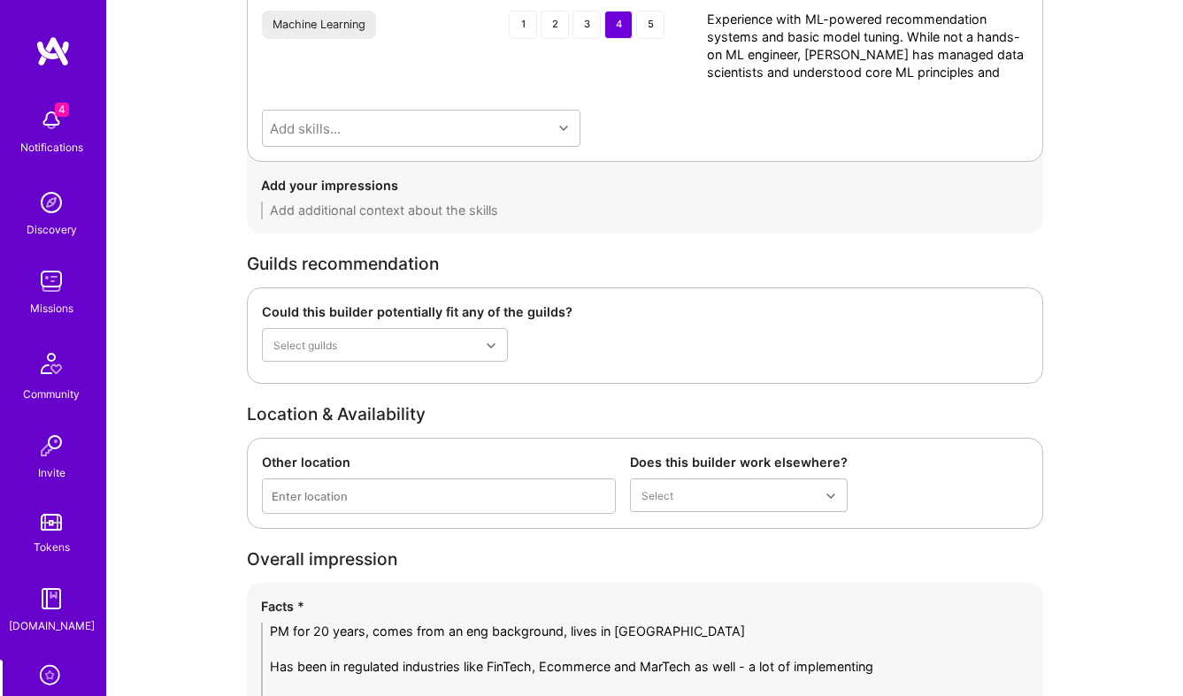
scroll to position [3555, 0]
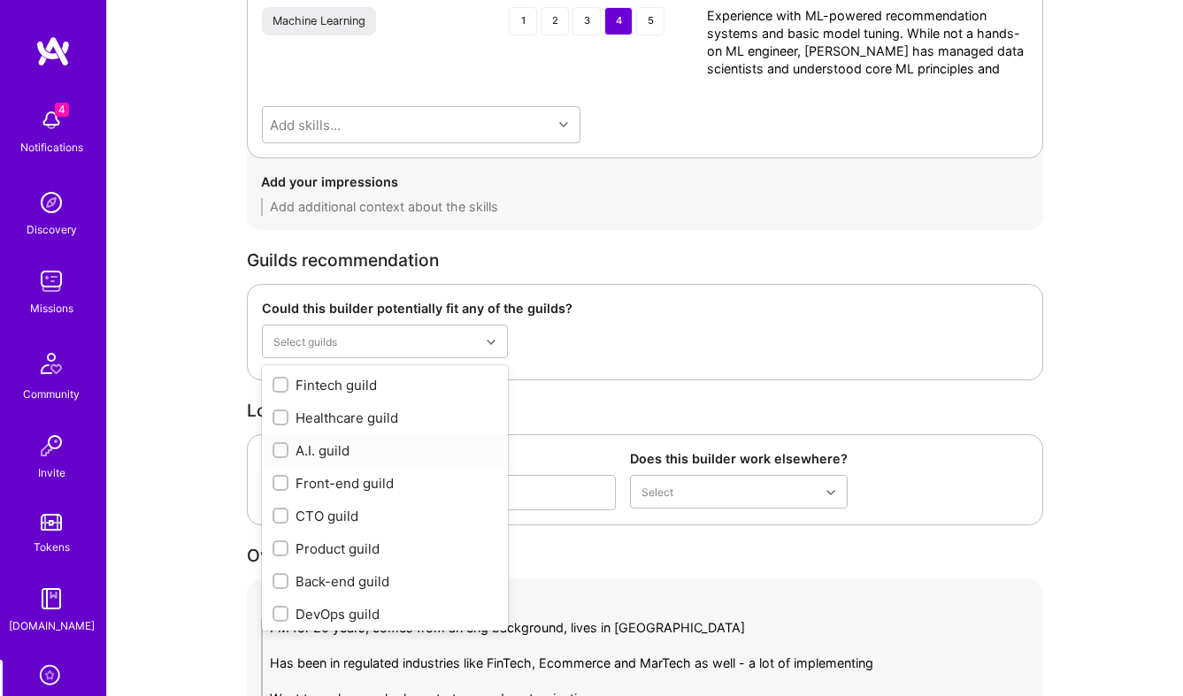
click at [326, 449] on div "A.I. guild" at bounding box center [384, 450] width 225 height 19
checkbox input "true"
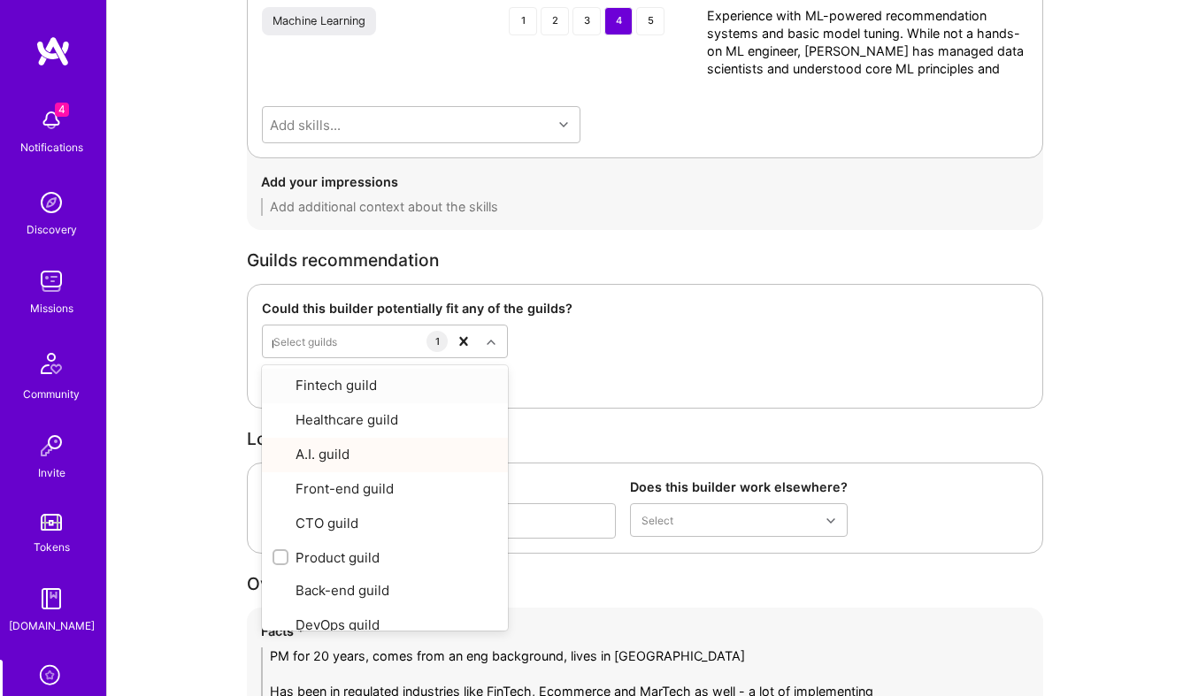
type input "pro"
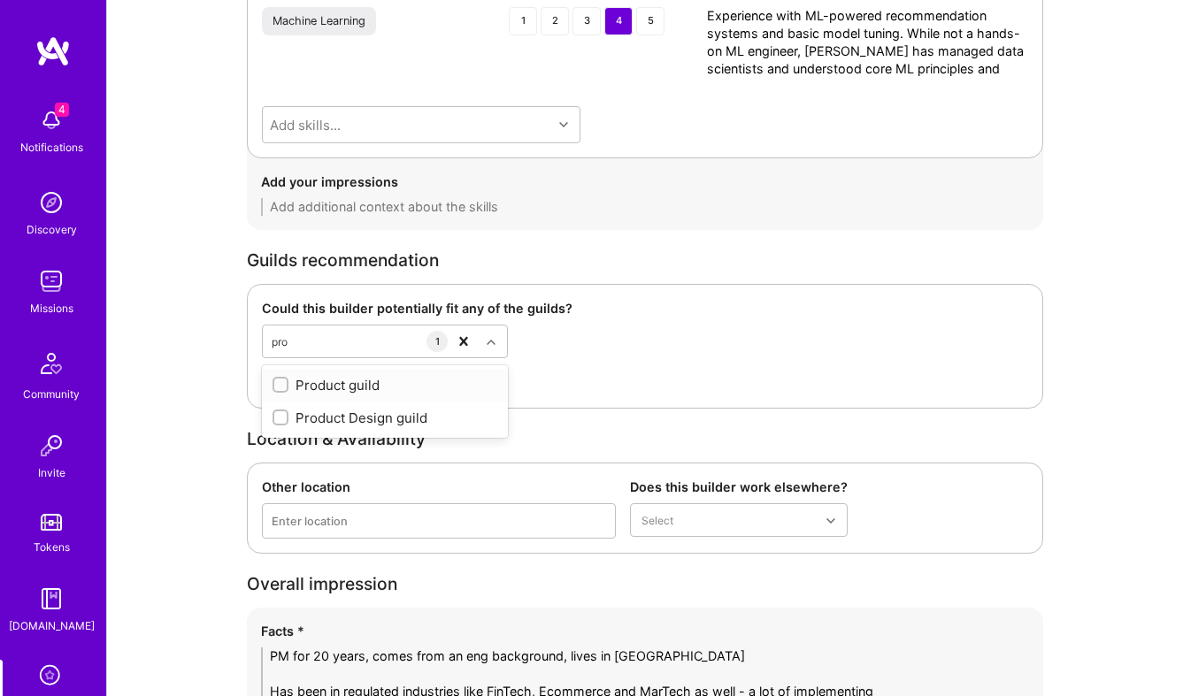
click at [367, 385] on div "Product guild" at bounding box center [384, 385] width 225 height 19
checkbox input "true"
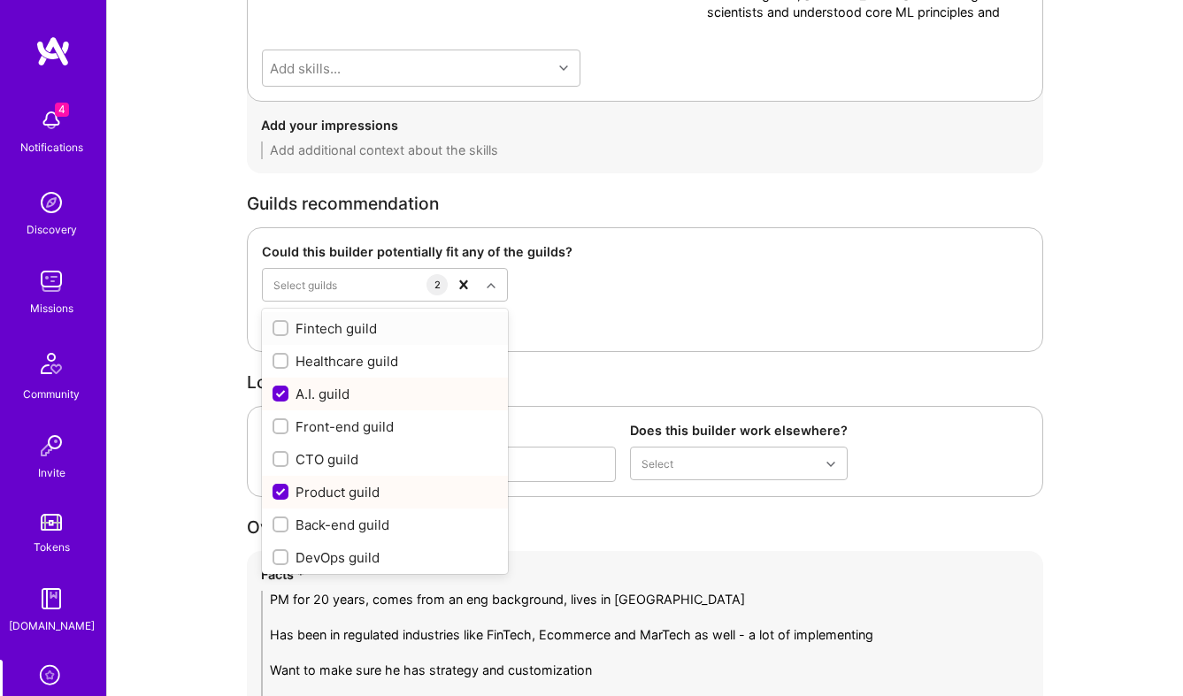
scroll to position [3615, 0]
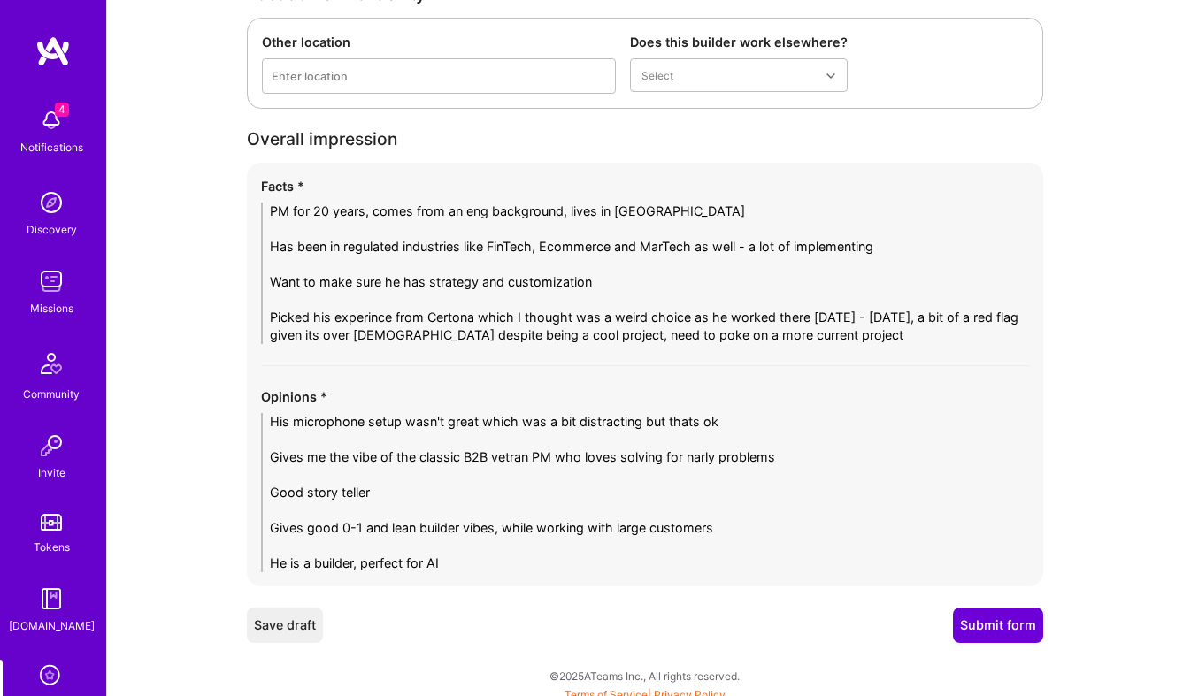
scroll to position [4010, 0]
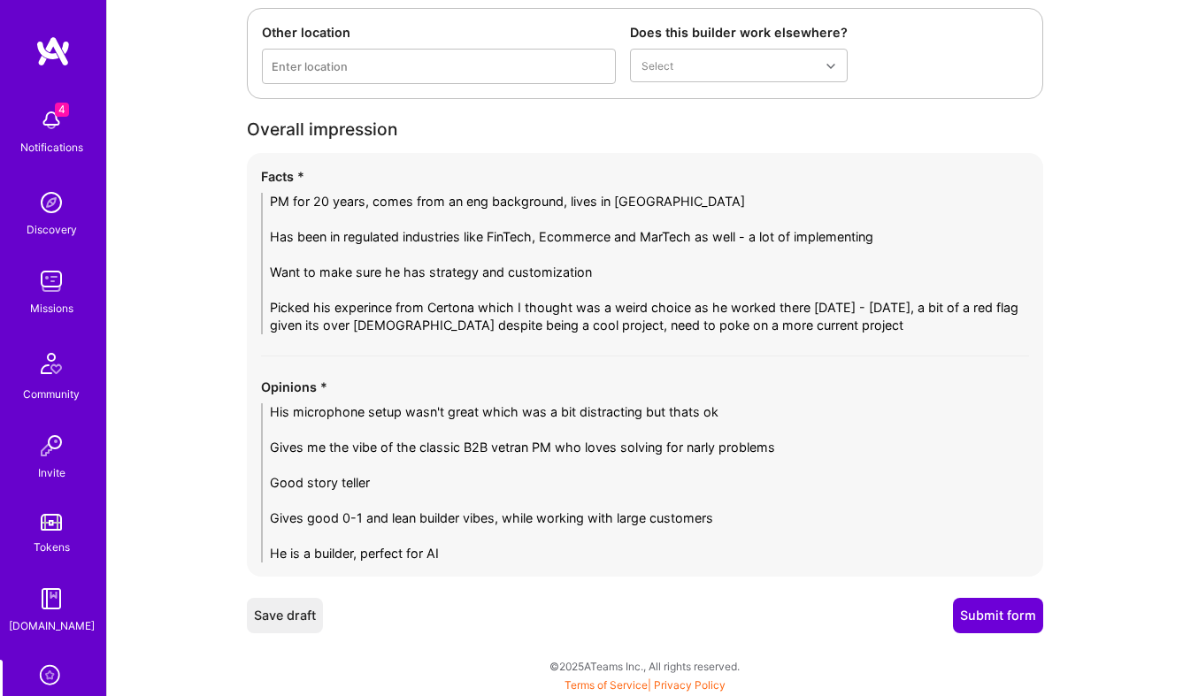
click at [418, 211] on textarea "PM for 20 years, comes from an eng background, lives in San Diego Has been in r…" at bounding box center [645, 264] width 768 height 142
paste textarea "20+ years of experience in product roles, transitioning from engineering. Backg…"
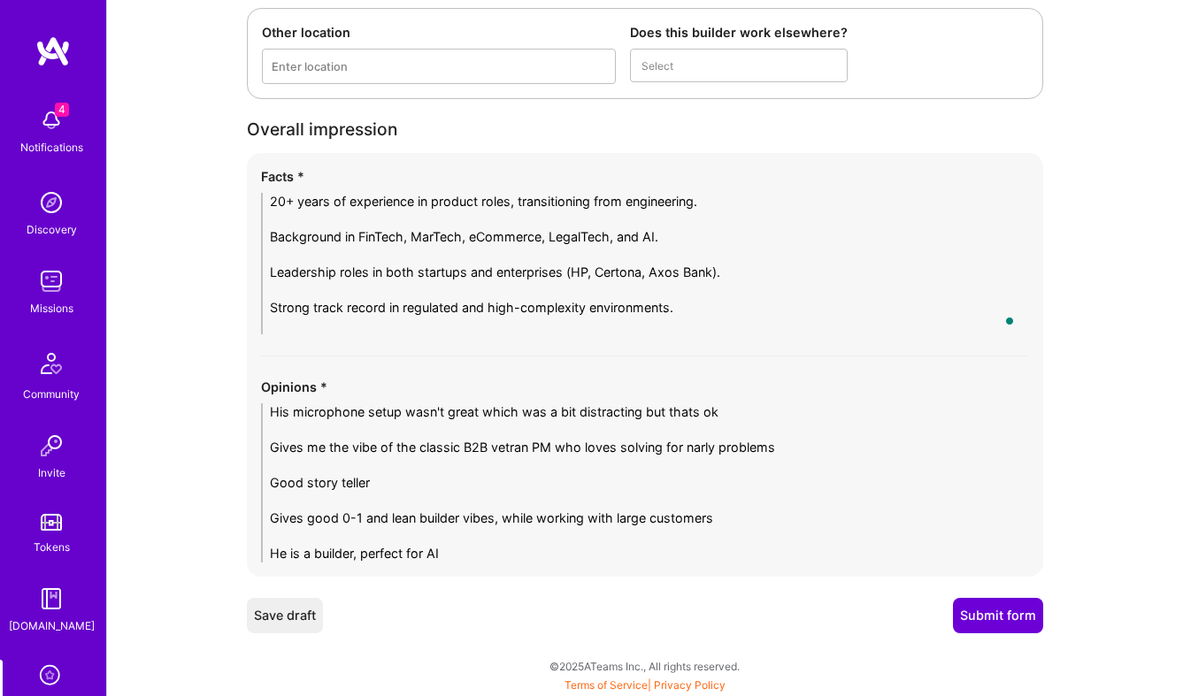
scroll to position [0, 0]
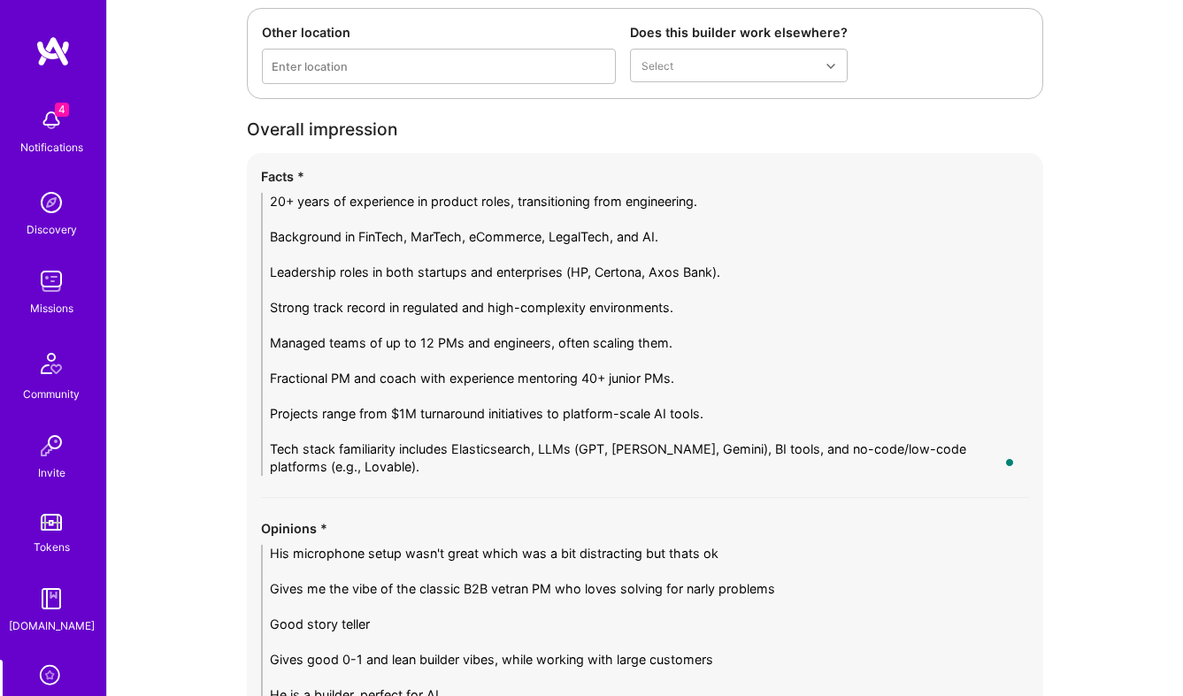
type textarea "20+ years of experience in product roles, transitioning from engineering. Backg…"
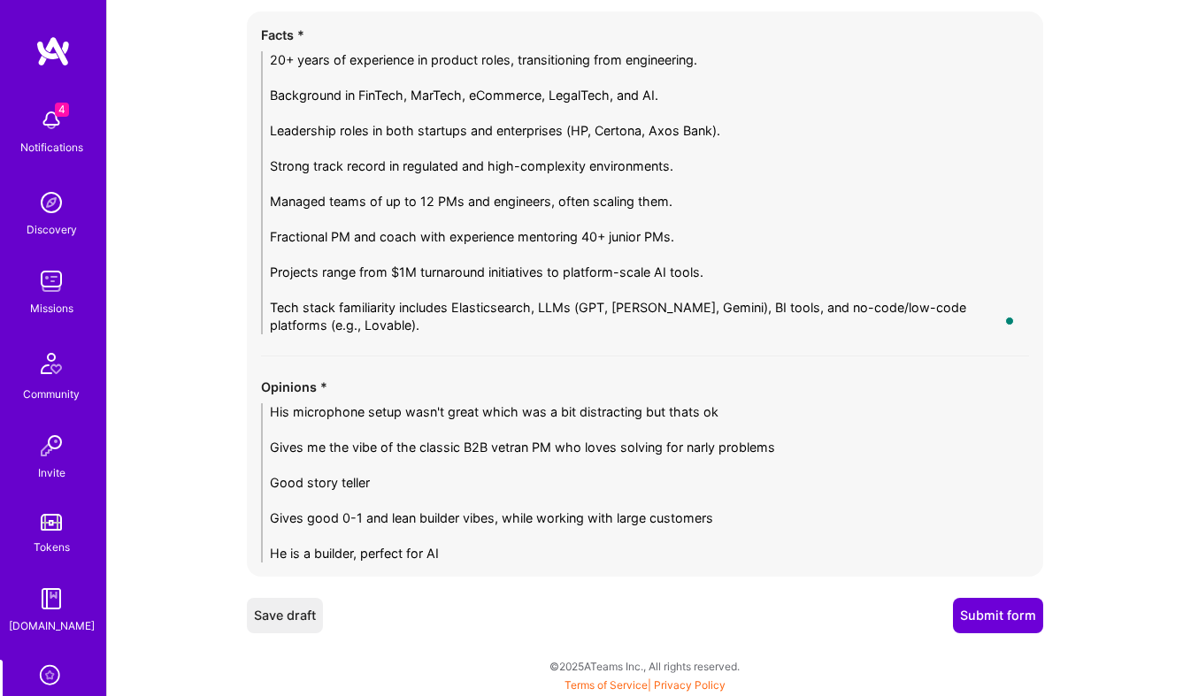
click at [468, 535] on textarea "His microphone setup wasn't great which was a bit distracting but thats ok Give…" at bounding box center [645, 482] width 768 height 159
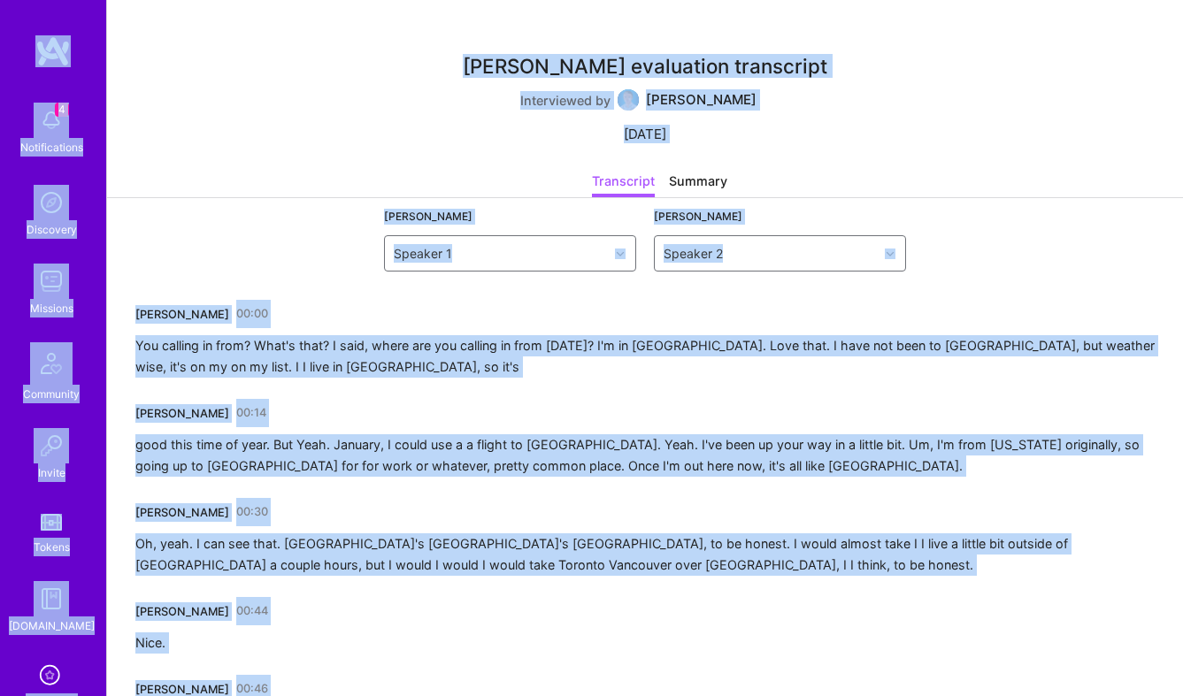
copy body "4 Notifications Discovery Missions Community Invite Tokens [DOMAIN_NAME] Evalua…"
